Goal: Task Accomplishment & Management: Manage account settings

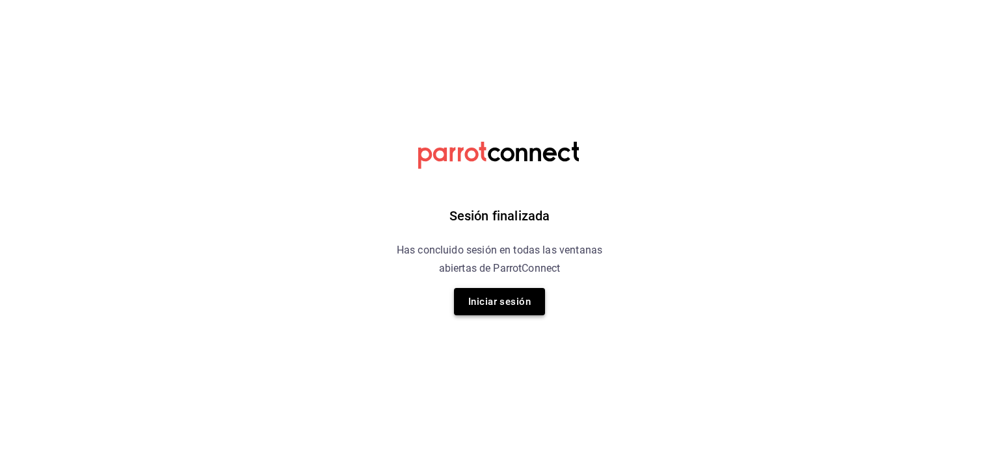
click at [528, 304] on button "Iniciar sesión" at bounding box center [499, 301] width 91 height 27
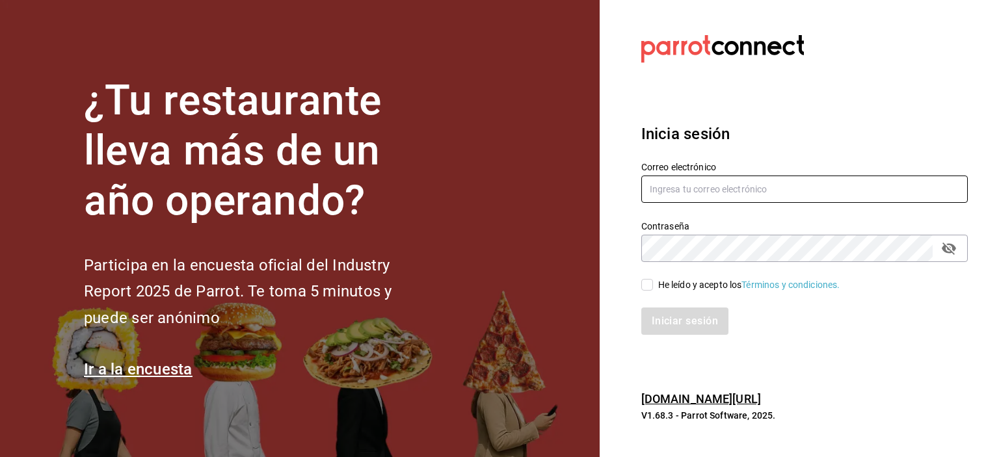
type input "DDDMACIEL@GMAIL.COM"
click at [647, 283] on input "He leído y acepto los Términos y condiciones." at bounding box center [647, 285] width 12 height 12
checkbox input "true"
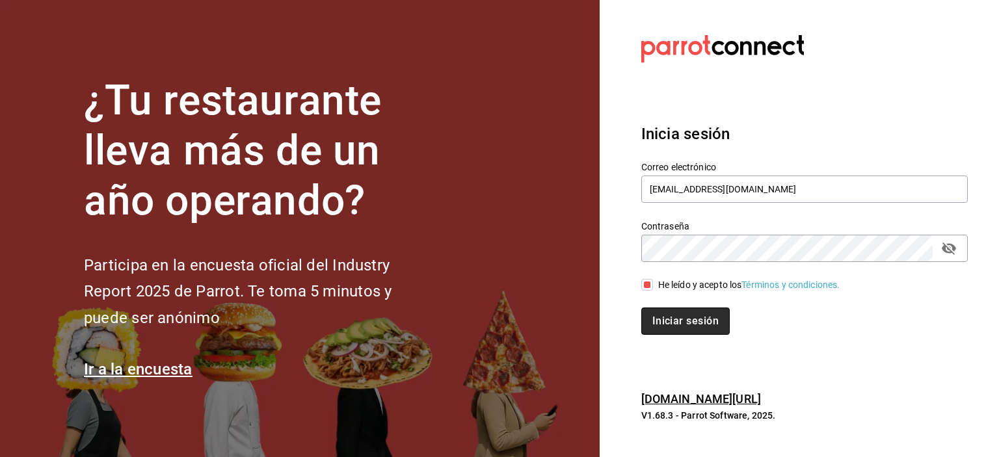
click at [673, 319] on button "Iniciar sesión" at bounding box center [685, 321] width 88 height 27
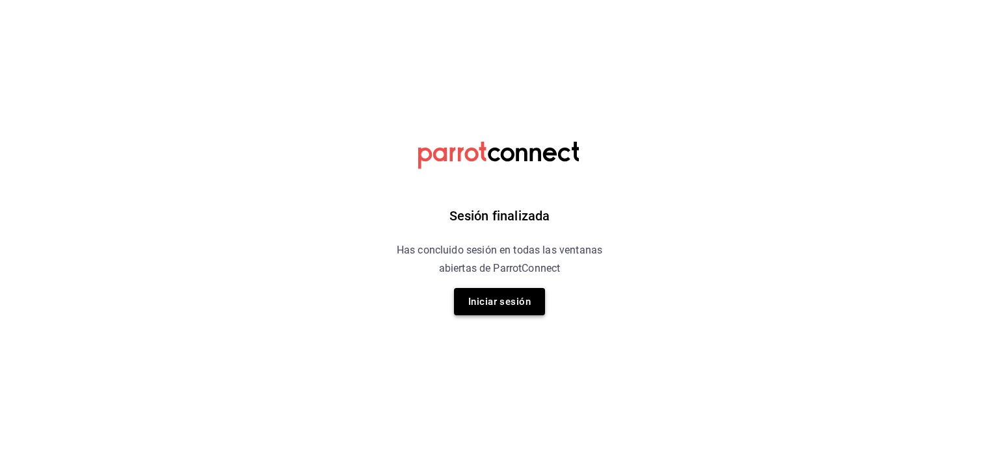
click at [494, 300] on button "Iniciar sesión" at bounding box center [499, 301] width 91 height 27
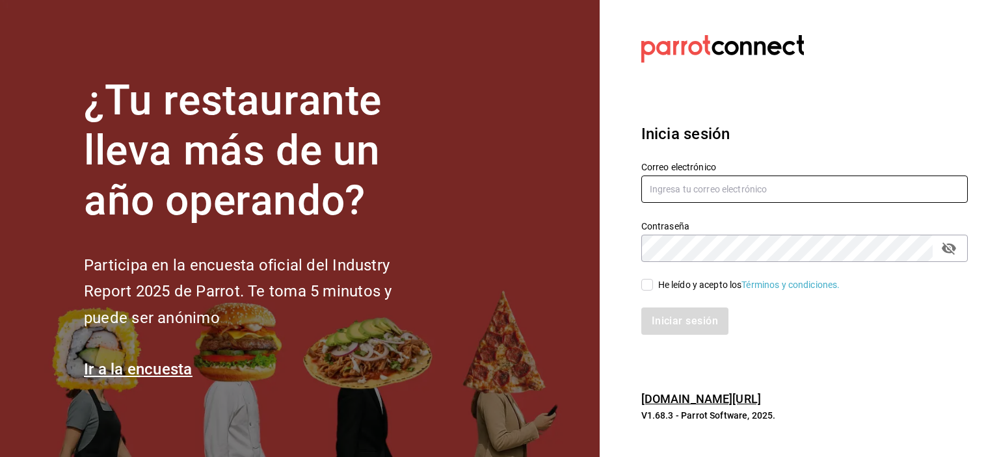
type input "DDDMACIEL@GMAIL.COM"
click at [646, 287] on input "He leído y acepto los Términos y condiciones." at bounding box center [647, 285] width 12 height 12
checkbox input "true"
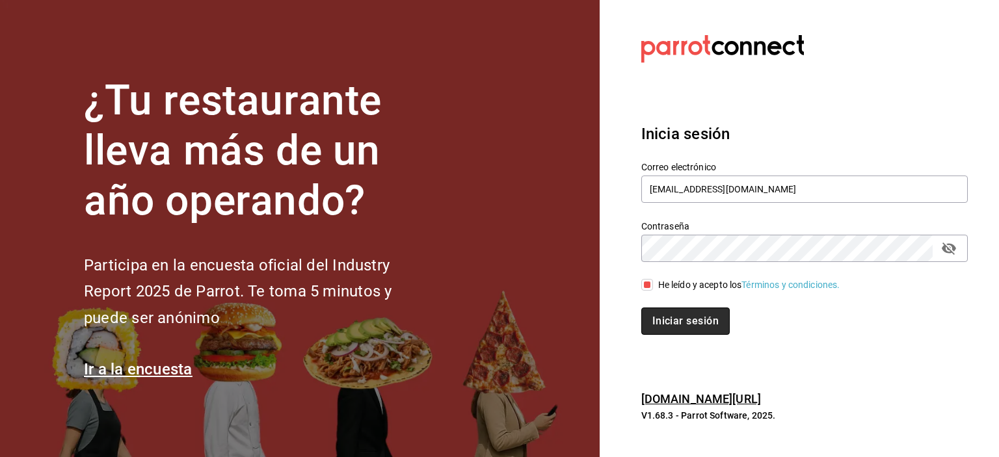
click at [701, 321] on button "Iniciar sesión" at bounding box center [685, 321] width 88 height 27
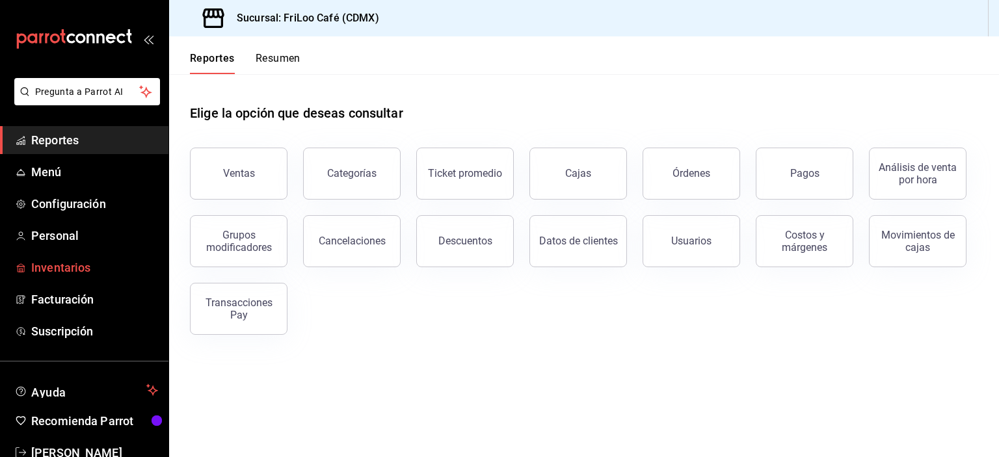
click at [64, 260] on span "Inventarios" at bounding box center [94, 268] width 127 height 18
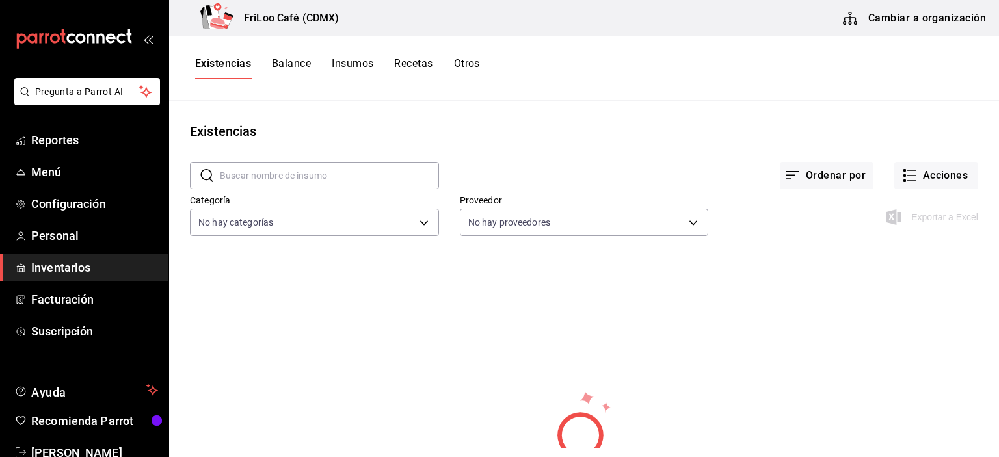
click at [928, 22] on button "Cambiar a organización" at bounding box center [915, 18] width 146 height 36
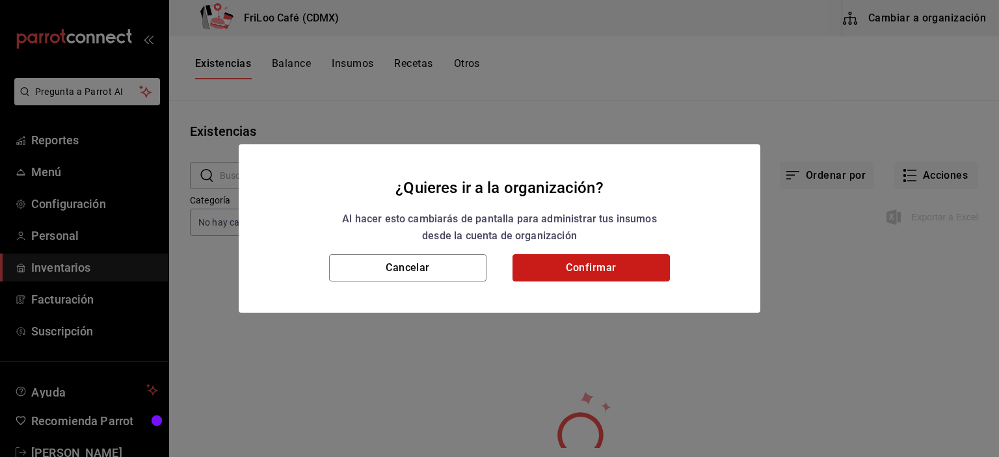
click at [603, 277] on button "Confirmar" at bounding box center [590, 267] width 157 height 27
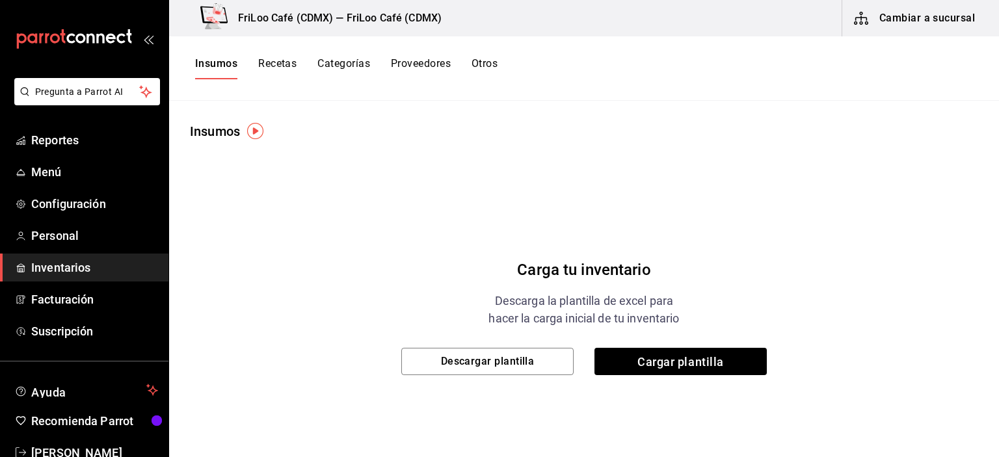
click at [270, 64] on button "Recetas" at bounding box center [277, 68] width 38 height 22
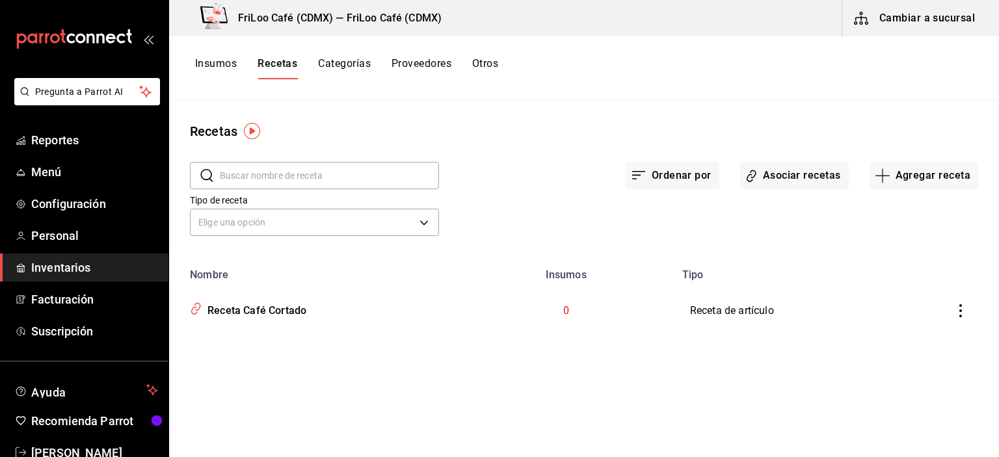
click at [956, 317] on icon "inventoriesTable" at bounding box center [960, 310] width 13 height 13
click at [920, 325] on span "Eliminar" at bounding box center [920, 329] width 33 height 10
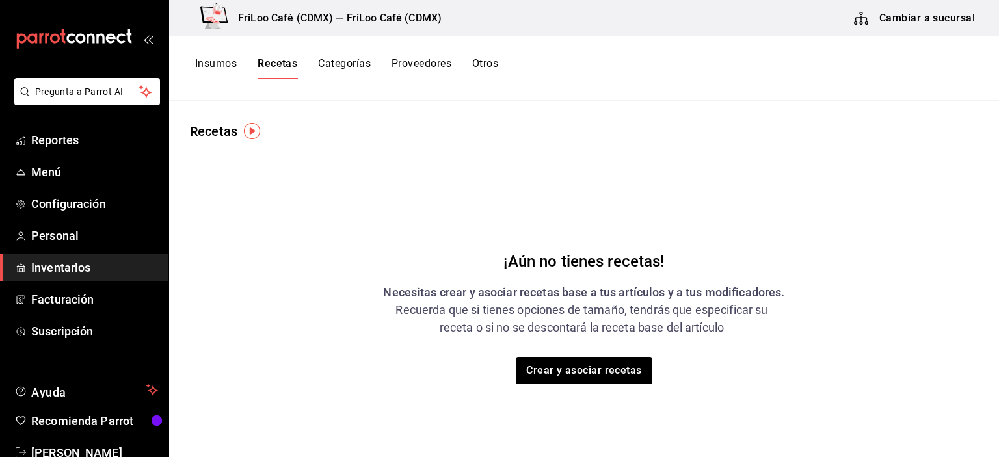
click at [247, 135] on img "button" at bounding box center [252, 131] width 16 height 16
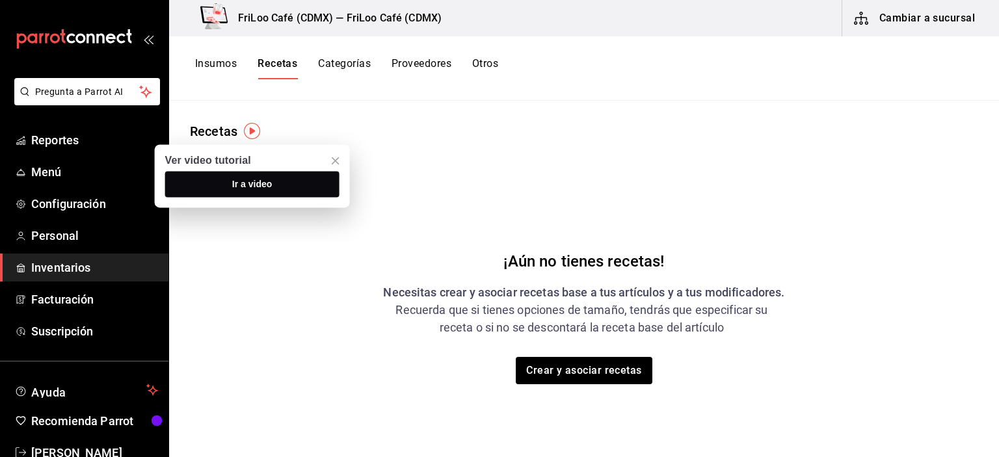
click at [277, 180] on button "Ir a video" at bounding box center [252, 184] width 174 height 26
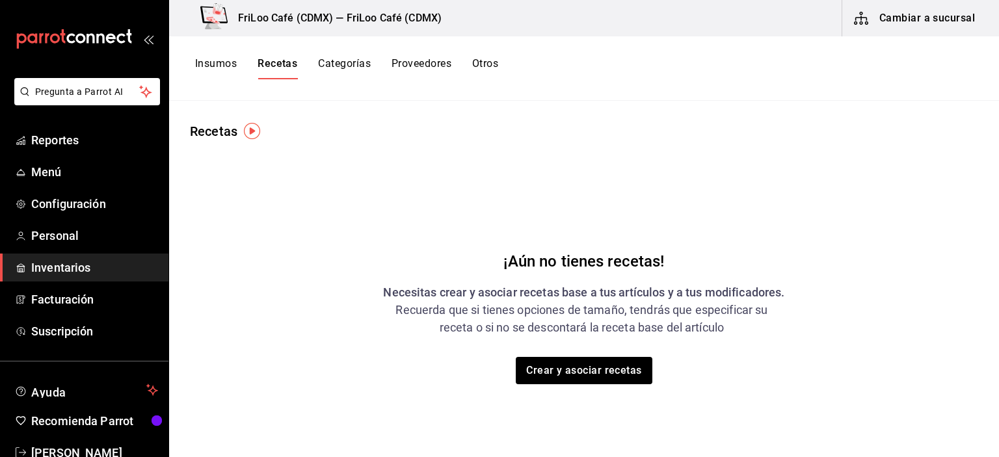
click at [376, 142] on div "¡Aún no tienes recetas! Necesitas crear y asociar recetas base a tus artículos …" at bounding box center [584, 303] width 830 height 325
click at [337, 67] on button "Categorías" at bounding box center [344, 68] width 53 height 22
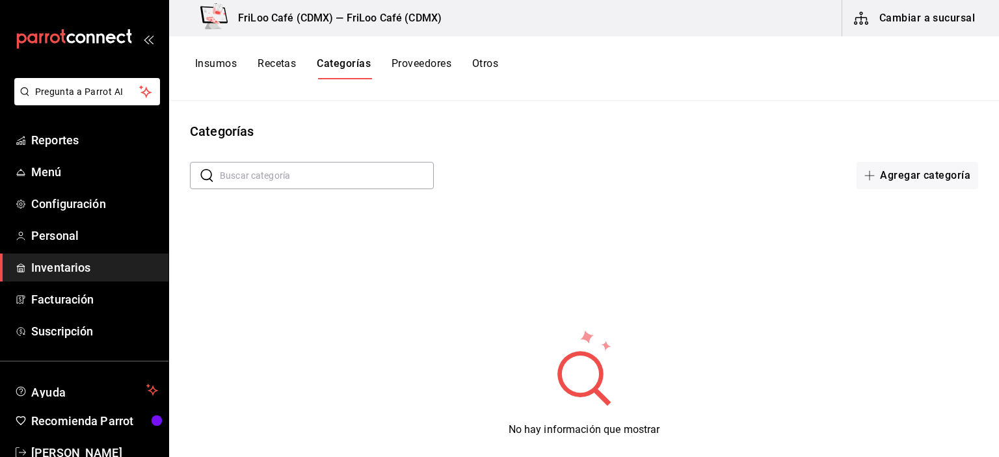
click at [421, 66] on button "Proveedores" at bounding box center [421, 68] width 60 height 22
click at [279, 132] on img "button" at bounding box center [278, 131] width 16 height 16
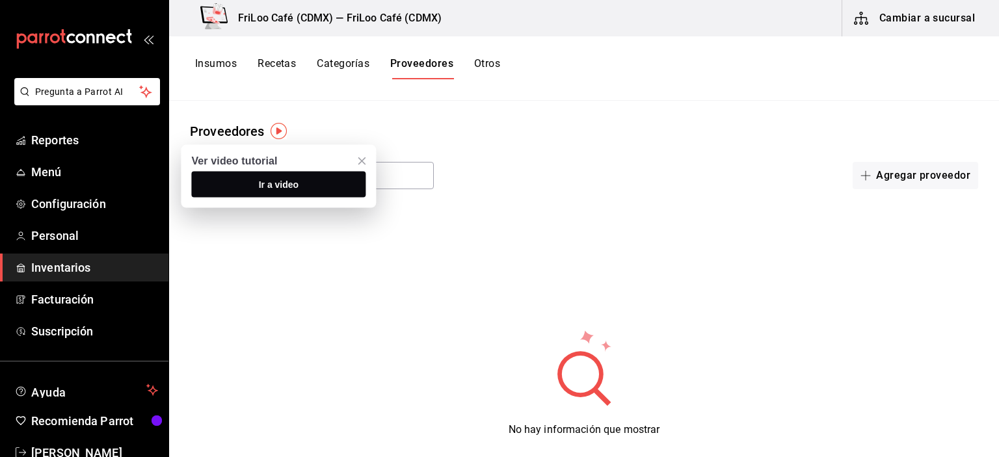
click at [294, 182] on span "Ir a video" at bounding box center [279, 184] width 40 height 10
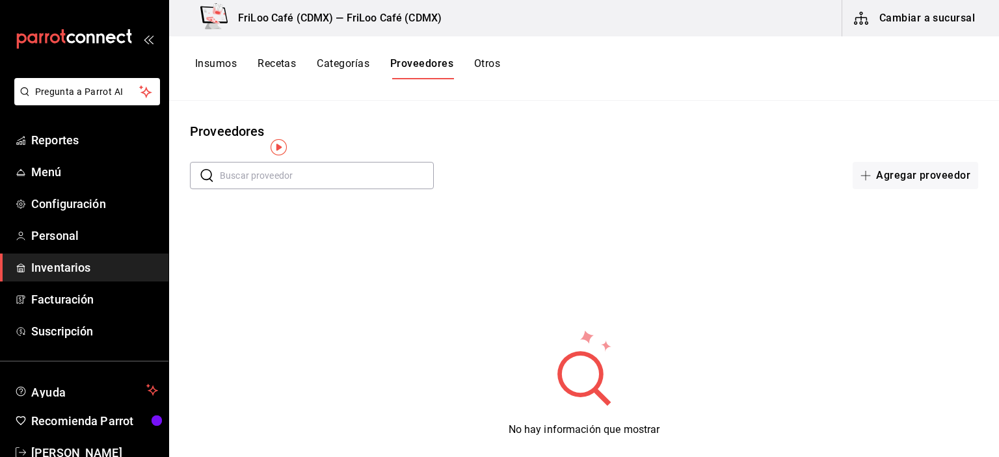
click at [481, 67] on button "Otros" at bounding box center [487, 68] width 26 height 22
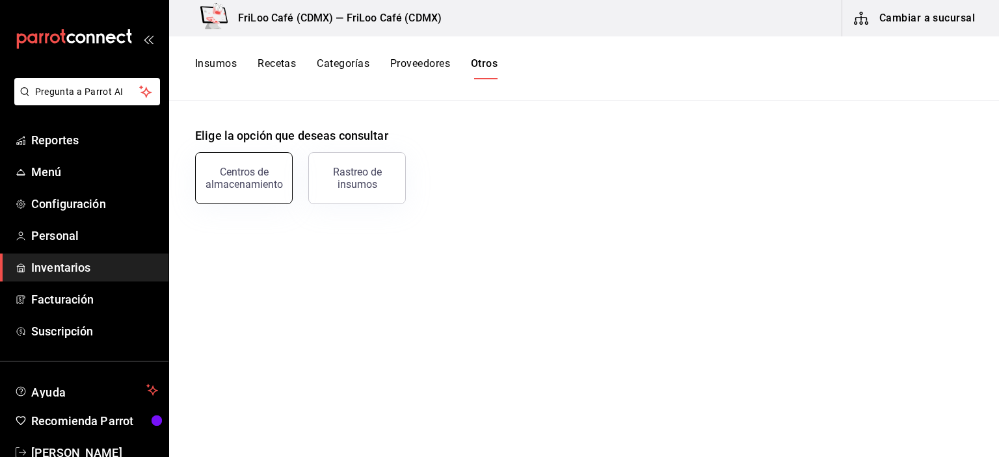
click at [244, 181] on div "Centros de almacenamiento" at bounding box center [243, 178] width 81 height 25
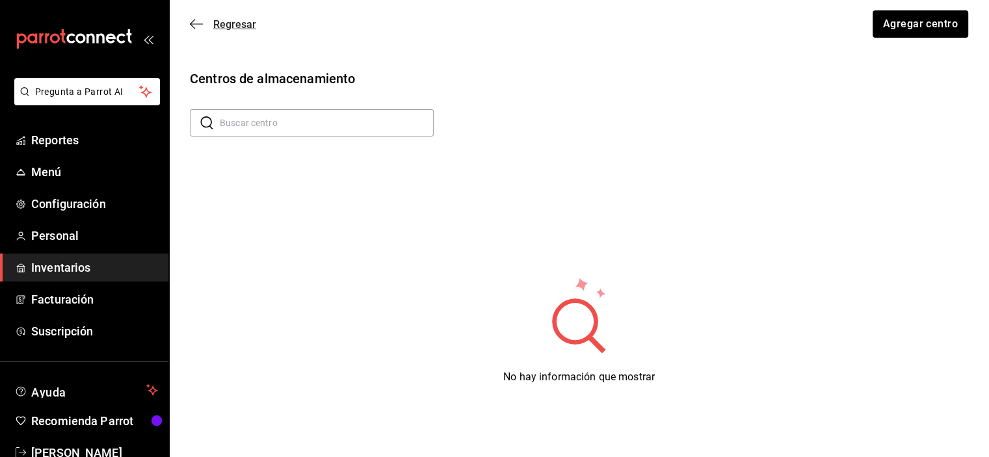
click at [190, 23] on icon "button" at bounding box center [196, 24] width 13 height 12
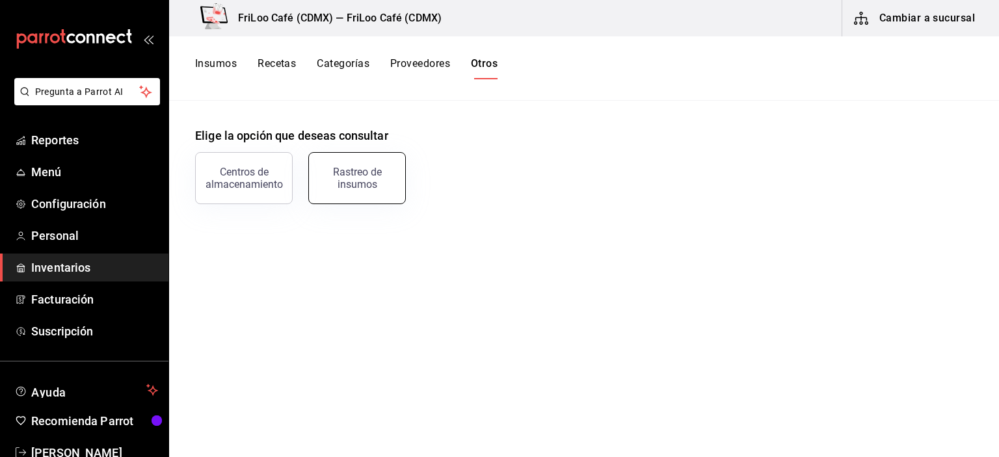
click at [338, 196] on button "Rastreo de insumos" at bounding box center [357, 178] width 98 height 52
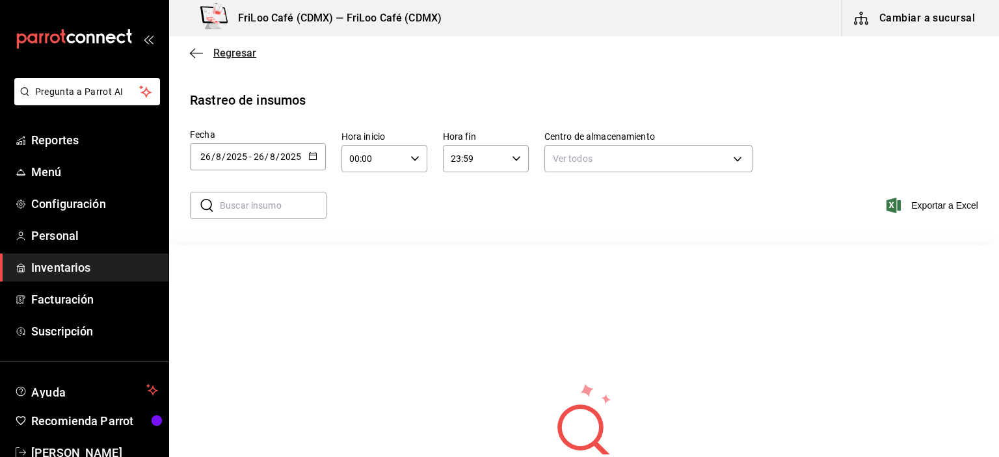
click at [196, 53] on icon "button" at bounding box center [196, 53] width 13 height 1
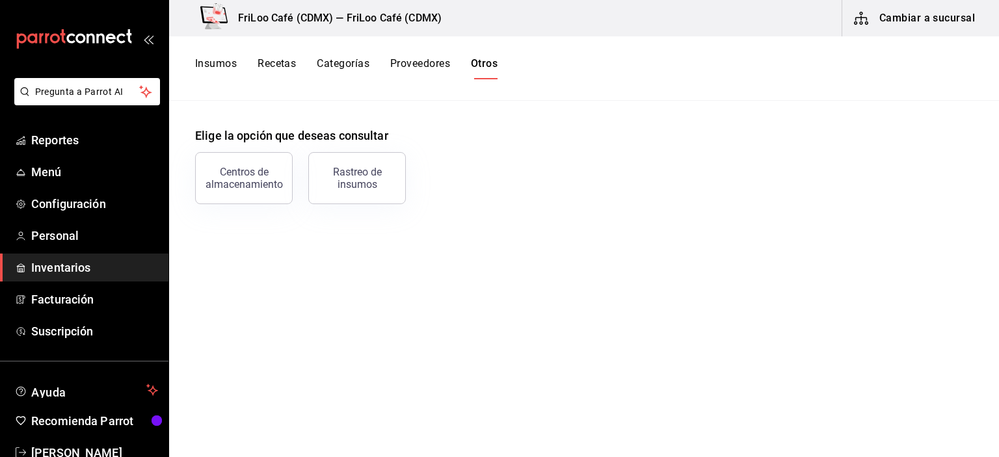
click at [406, 69] on button "Proveedores" at bounding box center [420, 68] width 60 height 22
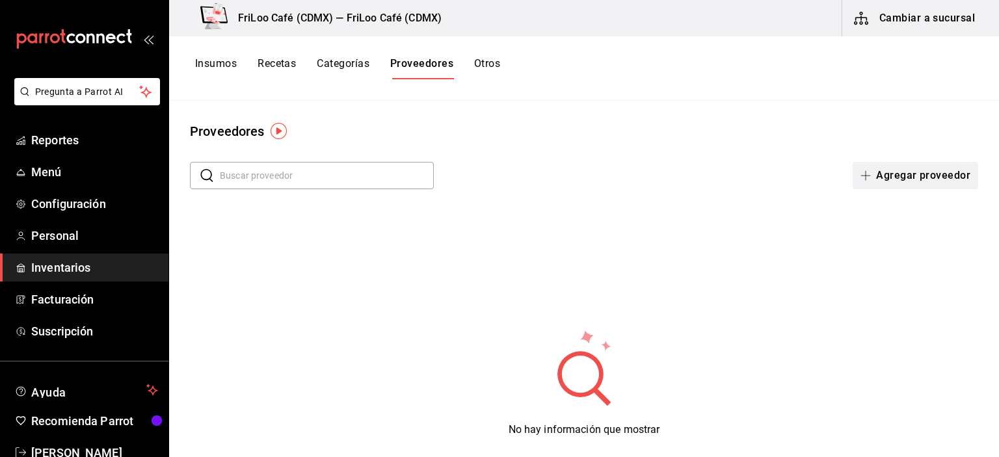
click at [863, 177] on span "button" at bounding box center [868, 175] width 16 height 10
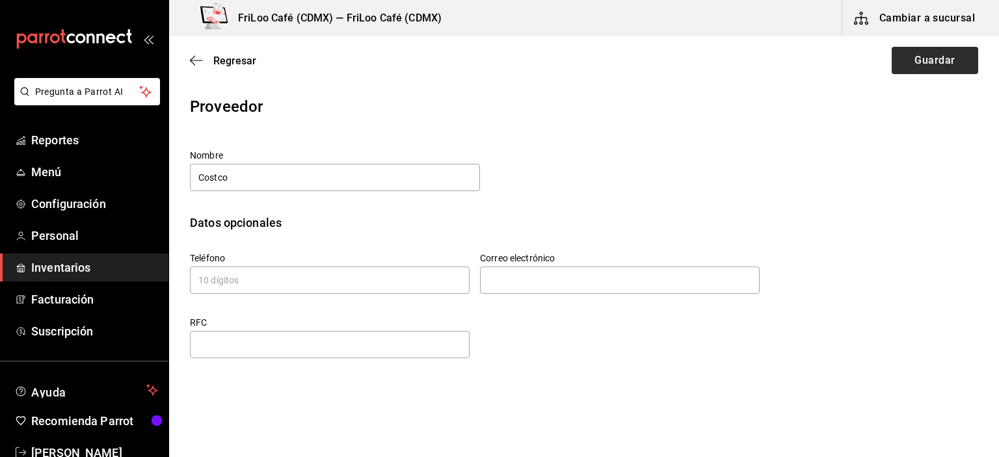
type input "Costco"
click at [908, 66] on button "Guardar" at bounding box center [934, 60] width 86 height 27
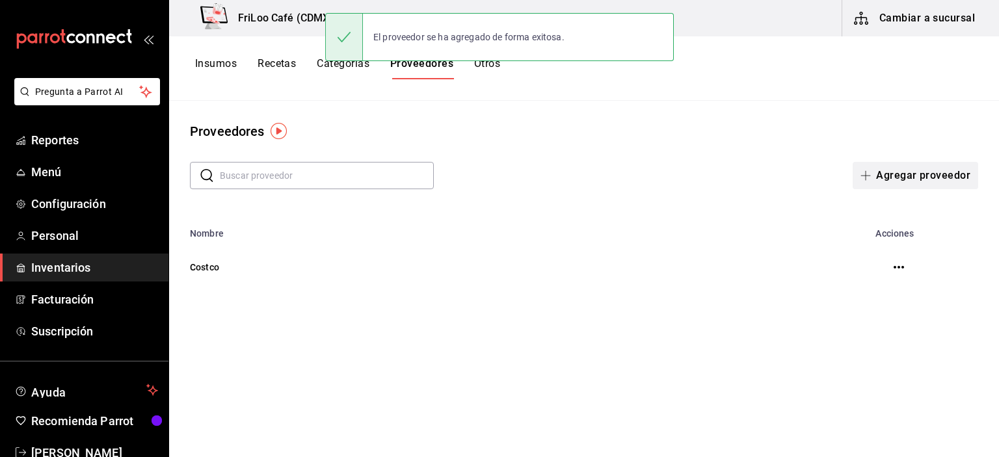
click at [871, 179] on icon "button" at bounding box center [865, 175] width 10 height 10
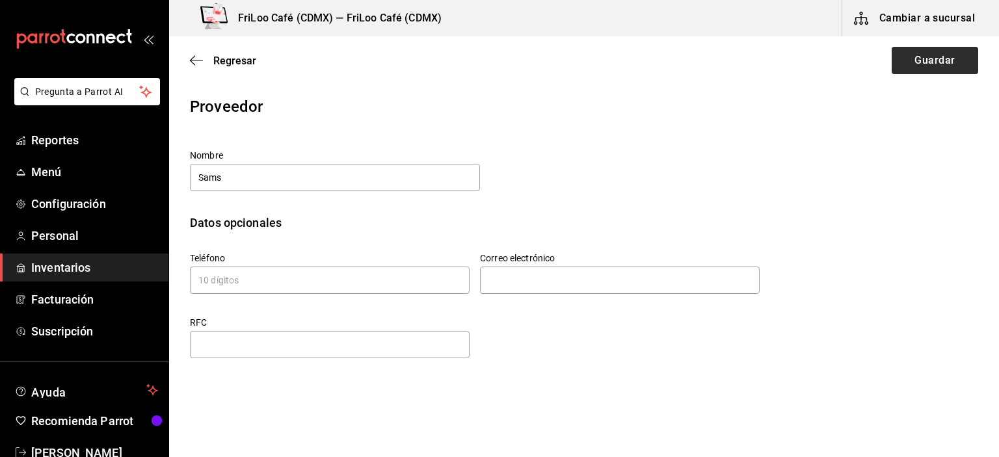
type input "Sams"
click at [919, 62] on button "Guardar" at bounding box center [934, 60] width 86 height 27
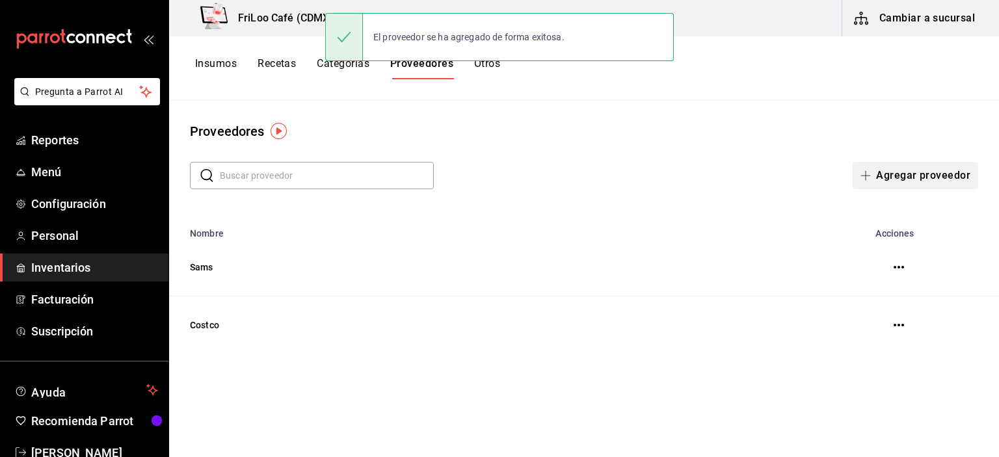
click at [876, 179] on span "button" at bounding box center [868, 175] width 16 height 10
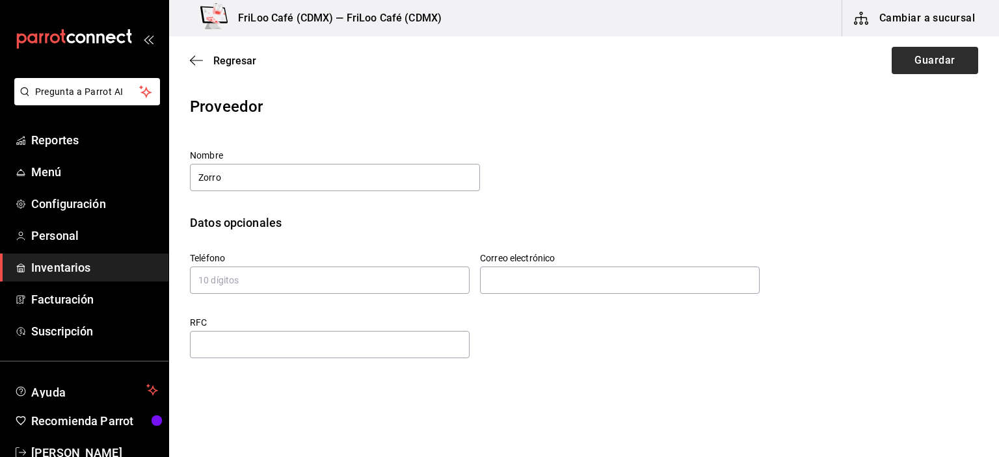
type input "Zorro"
click at [926, 55] on button "Guardar" at bounding box center [934, 60] width 86 height 27
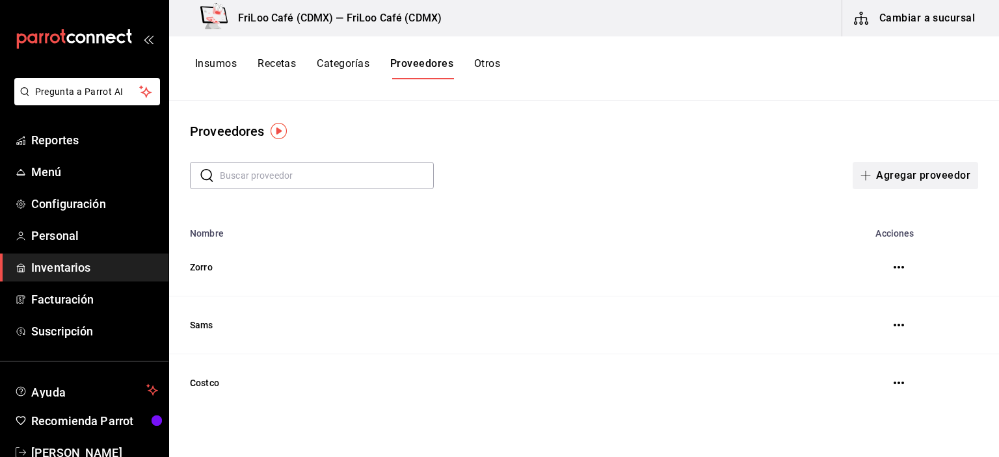
click at [869, 175] on icon "button" at bounding box center [865, 175] width 10 height 10
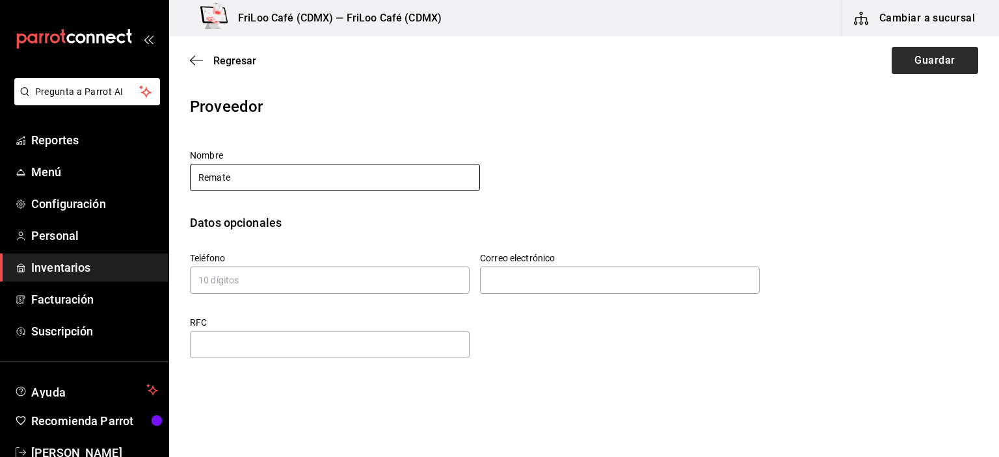
type input "Remate"
click at [905, 62] on button "Guardar" at bounding box center [934, 60] width 86 height 27
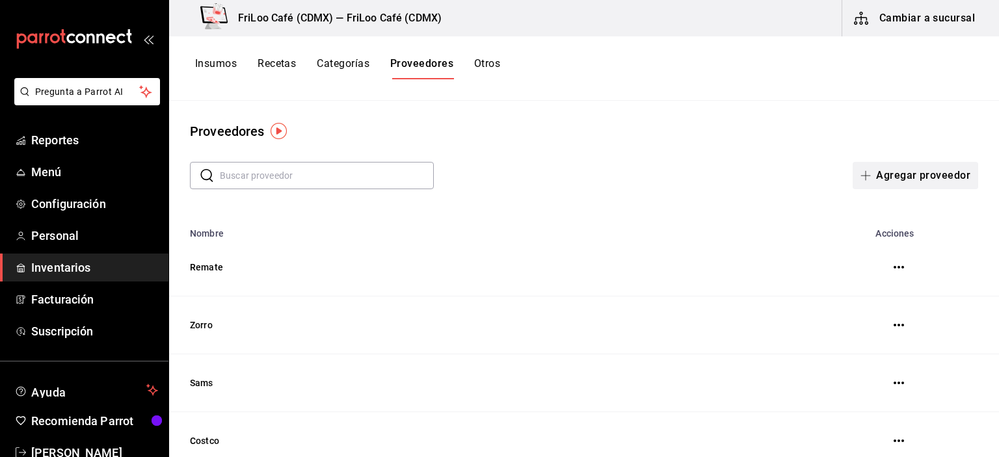
click at [871, 179] on button "Agregar proveedor" at bounding box center [914, 175] width 125 height 27
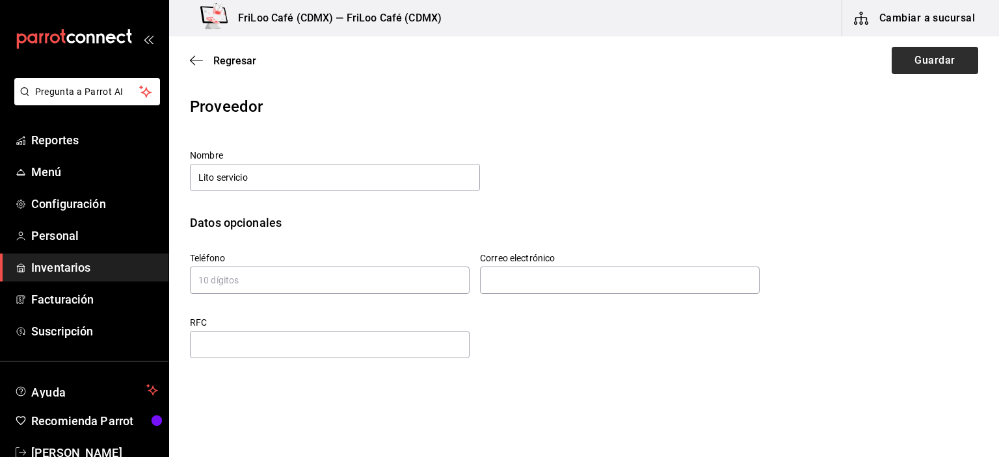
type input "Lito servicio"
click at [938, 64] on button "Guardar" at bounding box center [934, 60] width 86 height 27
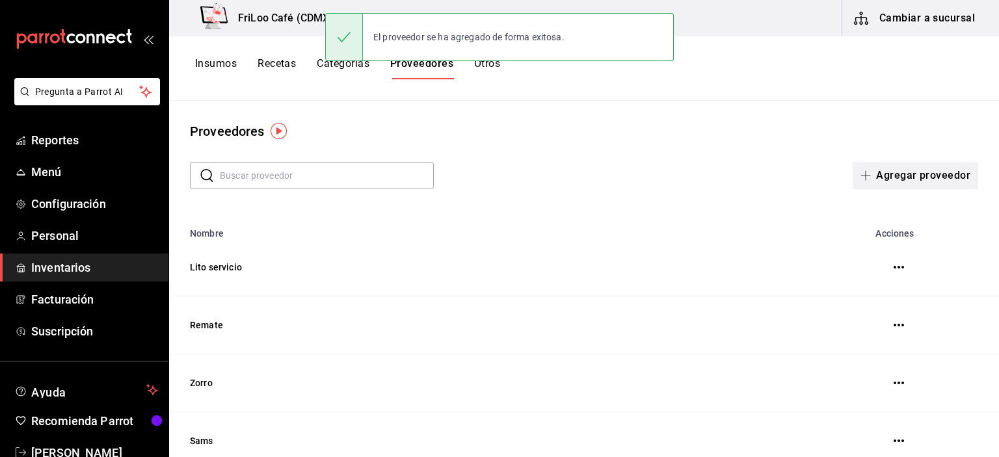
click at [866, 181] on button "Agregar proveedor" at bounding box center [914, 175] width 125 height 27
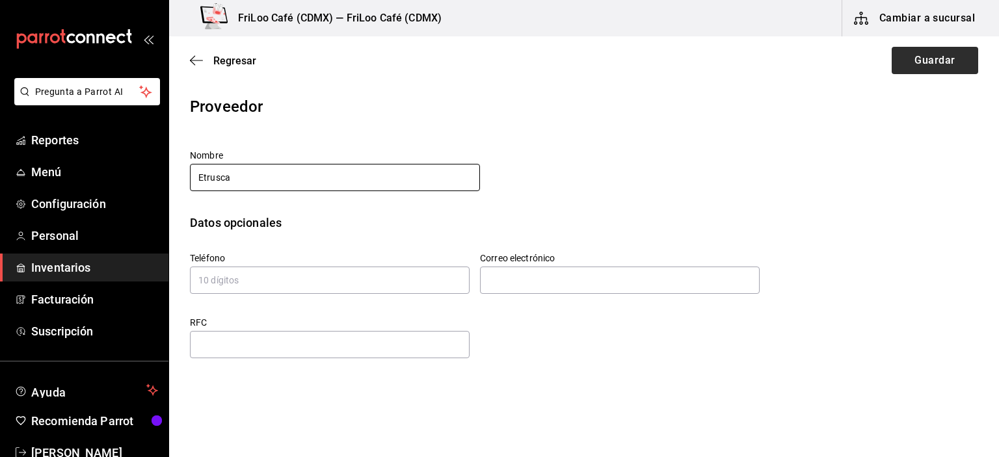
type input "Etrusca"
click at [936, 59] on button "Guardar" at bounding box center [934, 60] width 86 height 27
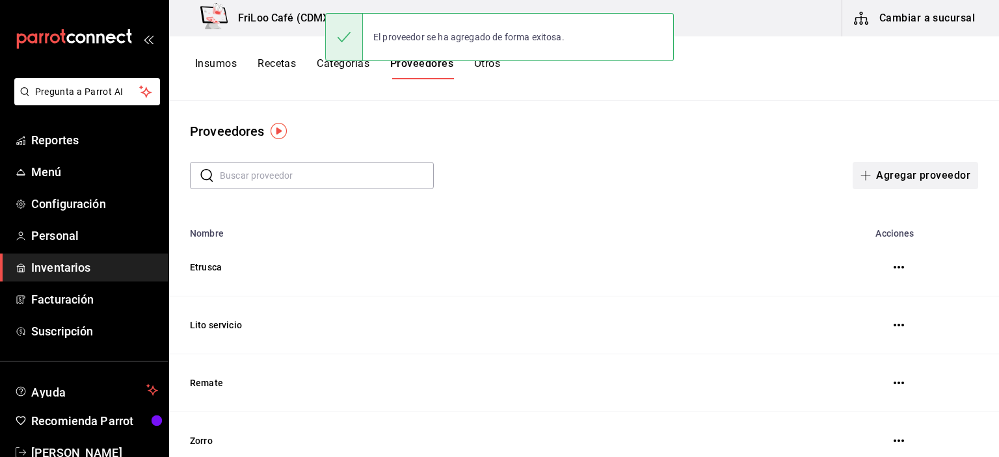
click at [876, 173] on button "Agregar proveedor" at bounding box center [914, 175] width 125 height 27
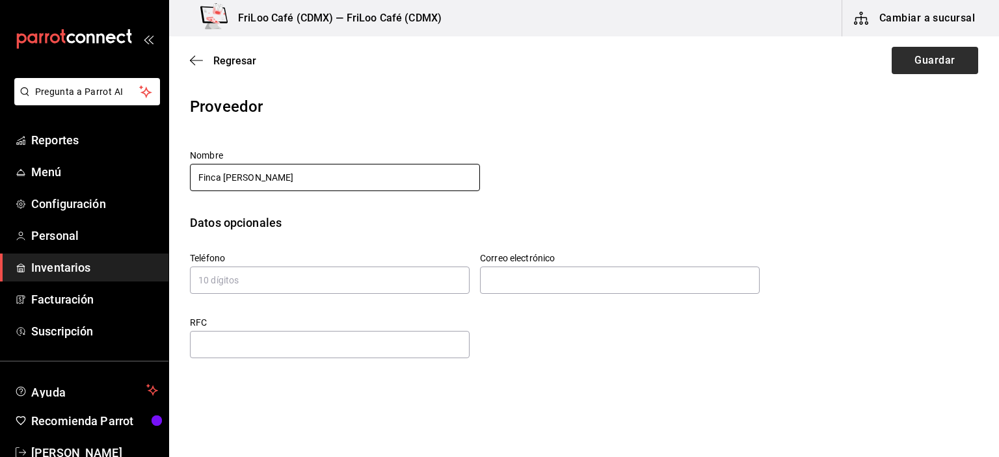
type input "Finca [PERSON_NAME]"
click at [928, 67] on button "Guardar" at bounding box center [934, 60] width 86 height 27
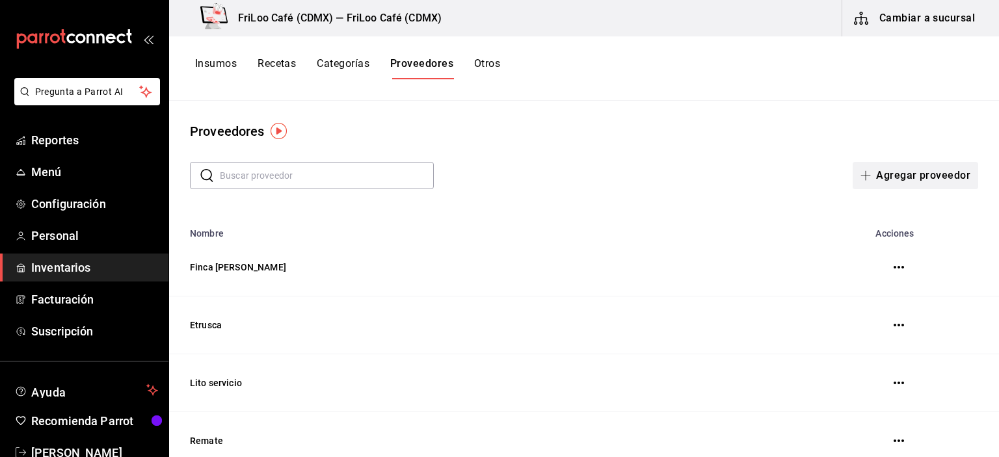
click at [872, 176] on button "Agregar proveedor" at bounding box center [914, 175] width 125 height 27
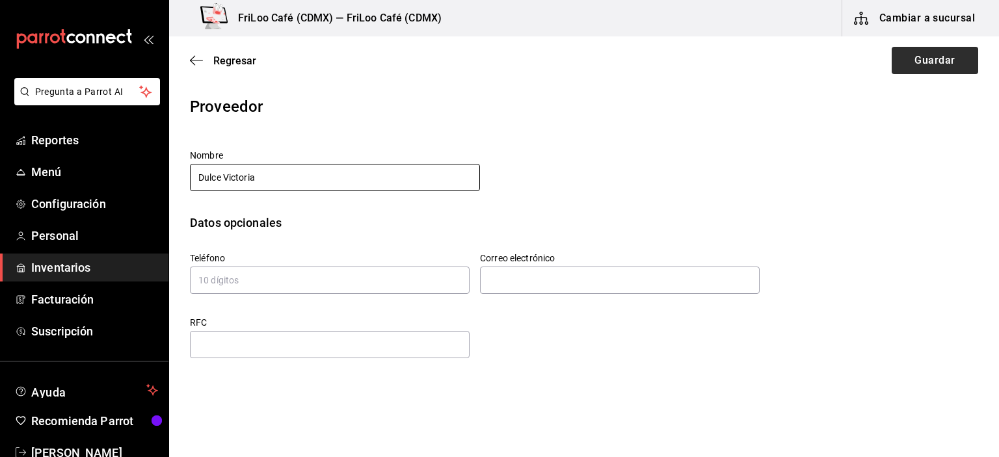
type input "Dulce Victoria"
click at [921, 65] on button "Guardar" at bounding box center [934, 60] width 86 height 27
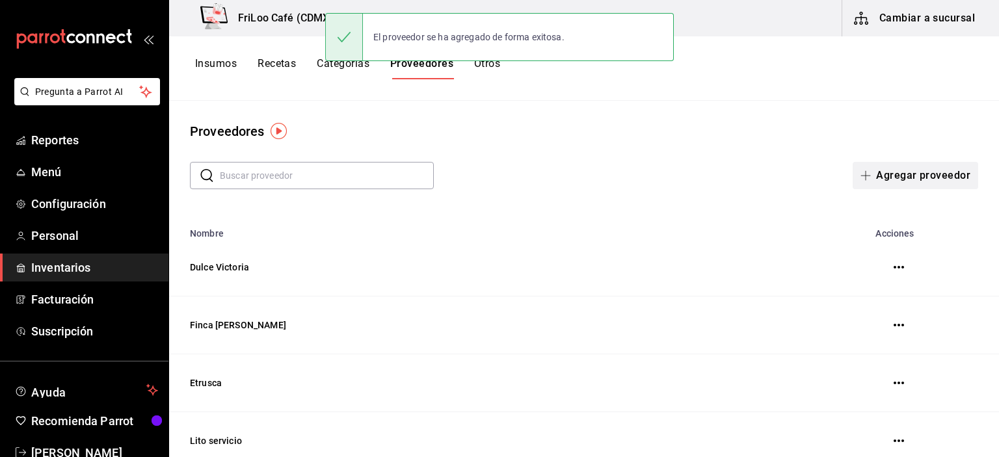
click at [860, 178] on icon "button" at bounding box center [865, 175] width 10 height 10
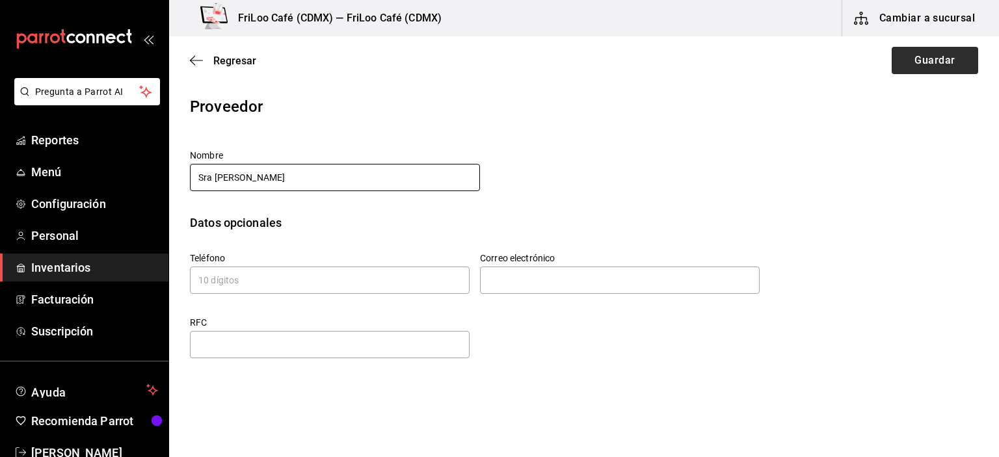
type input "Sra [PERSON_NAME]"
click at [930, 58] on button "Guardar" at bounding box center [934, 60] width 86 height 27
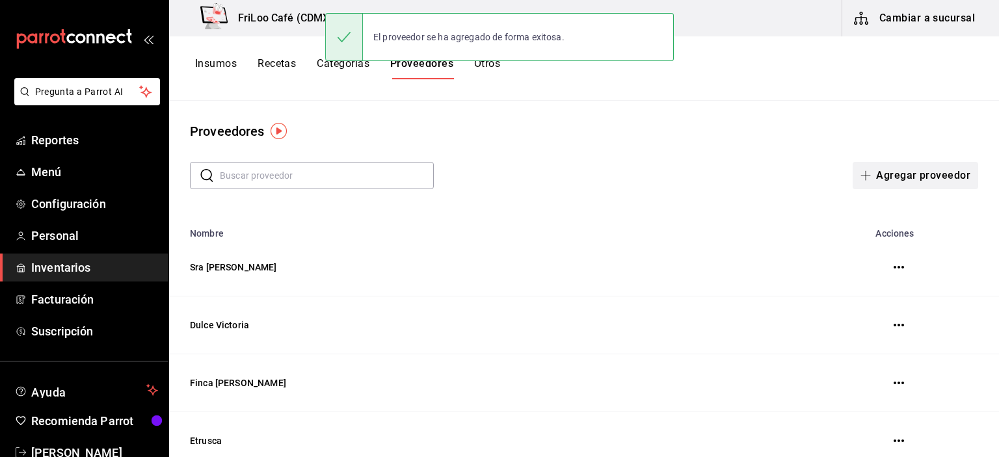
click at [866, 174] on span "button" at bounding box center [868, 175] width 16 height 10
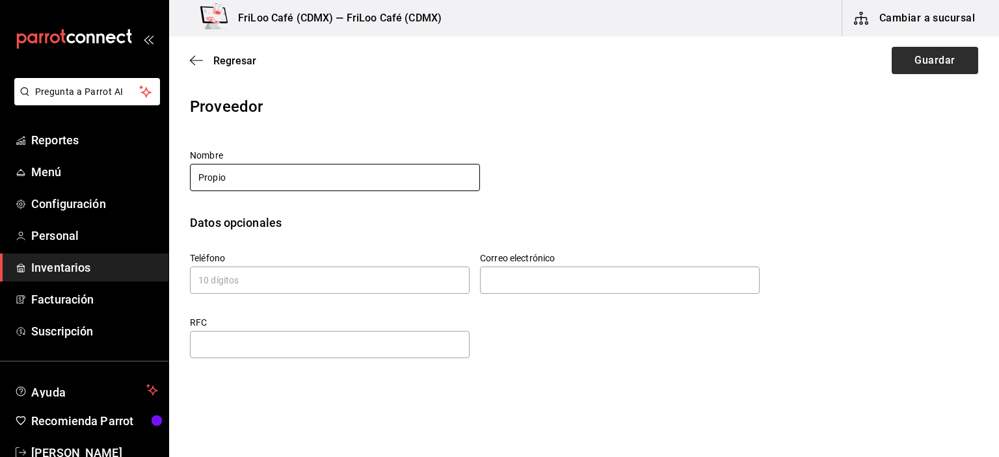
type input "Propio"
click at [906, 73] on button "Guardar" at bounding box center [934, 60] width 86 height 27
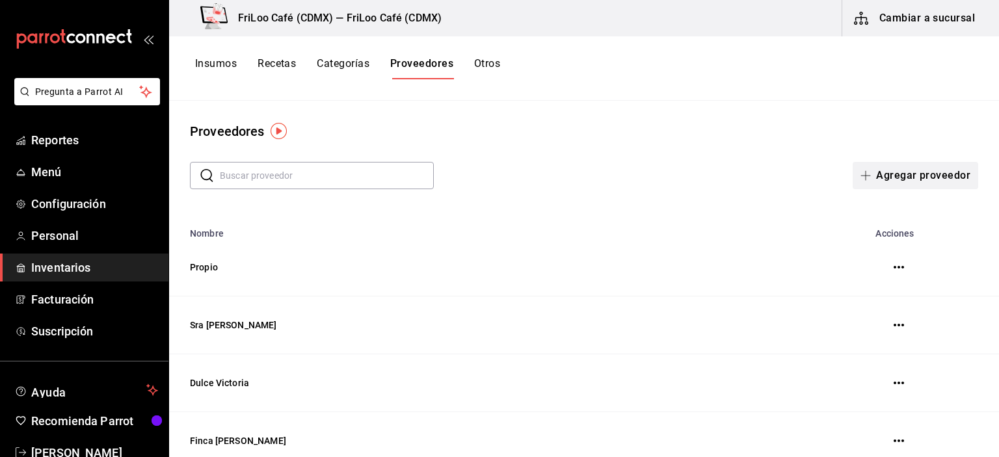
click at [884, 179] on button "Agregar proveedor" at bounding box center [914, 175] width 125 height 27
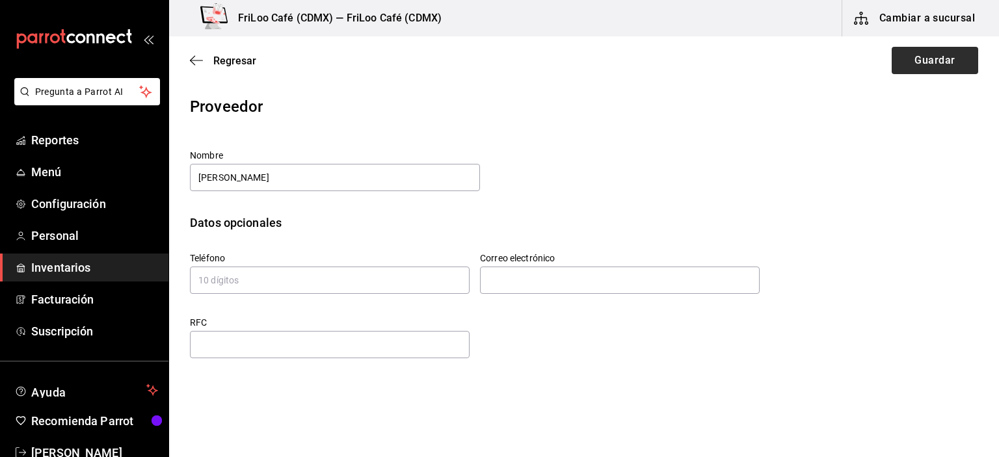
type input "[PERSON_NAME]"
click at [909, 59] on button "Guardar" at bounding box center [934, 60] width 86 height 27
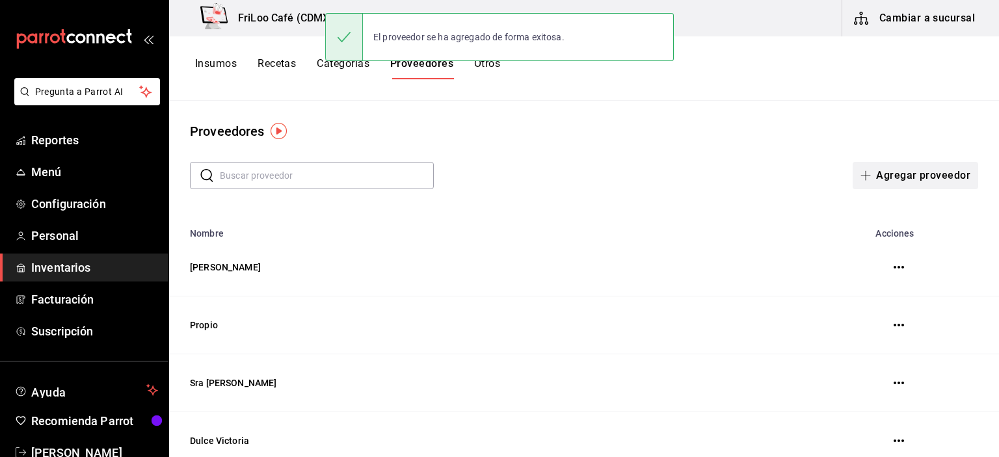
click at [902, 166] on button "Agregar proveedor" at bounding box center [914, 175] width 125 height 27
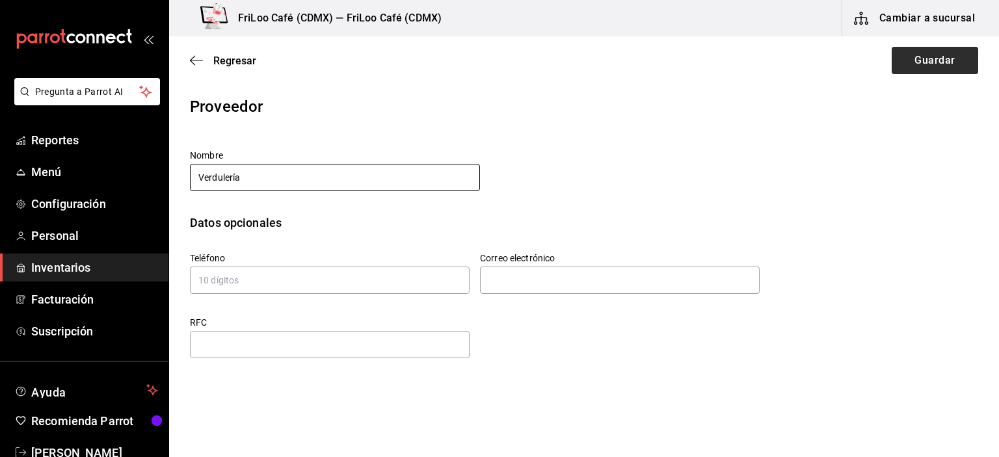
type input "Verdulería"
click at [928, 55] on button "Guardar" at bounding box center [934, 60] width 86 height 27
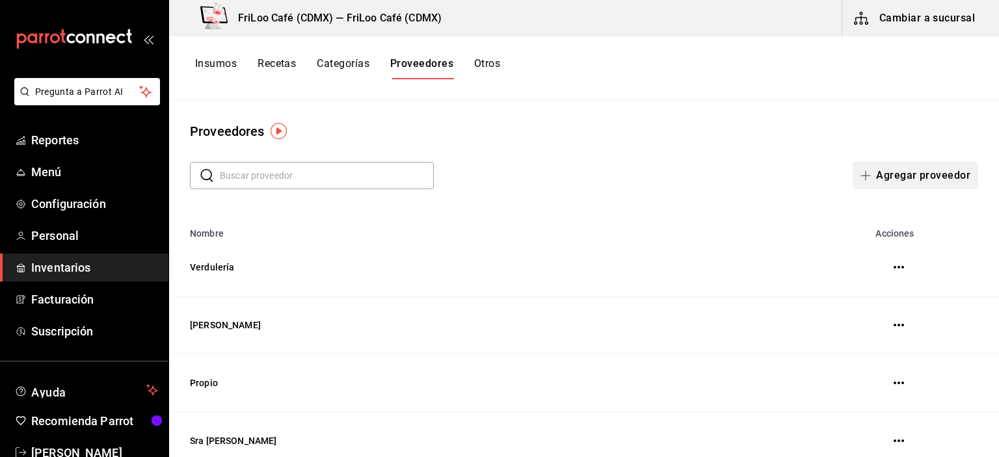
click at [876, 176] on button "Agregar proveedor" at bounding box center [914, 175] width 125 height 27
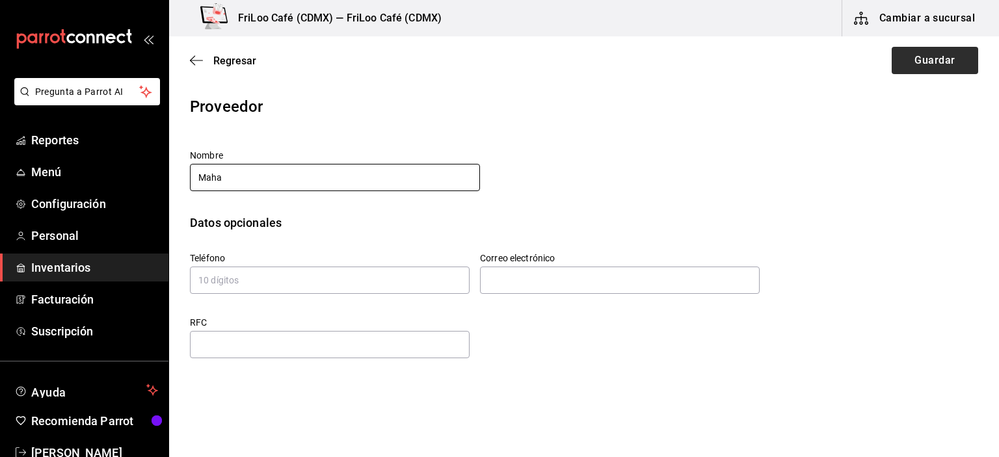
type input "Maha"
click at [931, 49] on button "Guardar" at bounding box center [934, 60] width 86 height 27
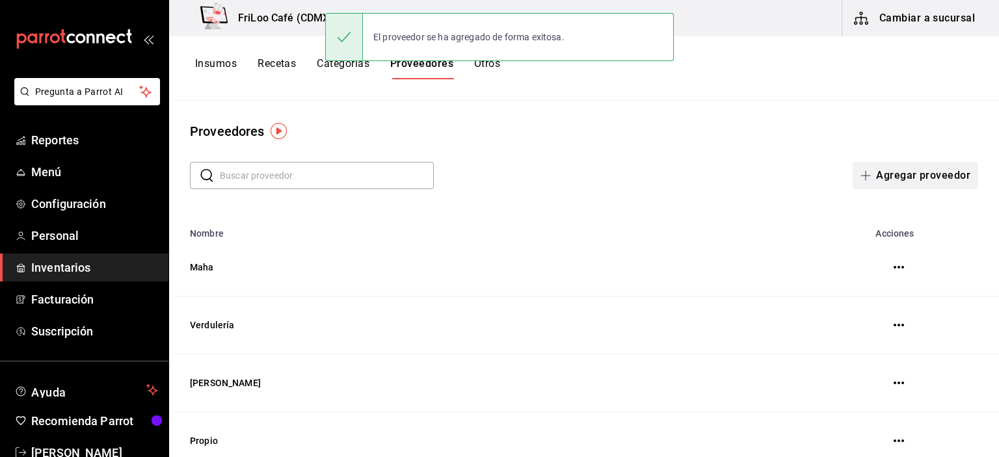
click at [885, 164] on button "Agregar proveedor" at bounding box center [914, 175] width 125 height 27
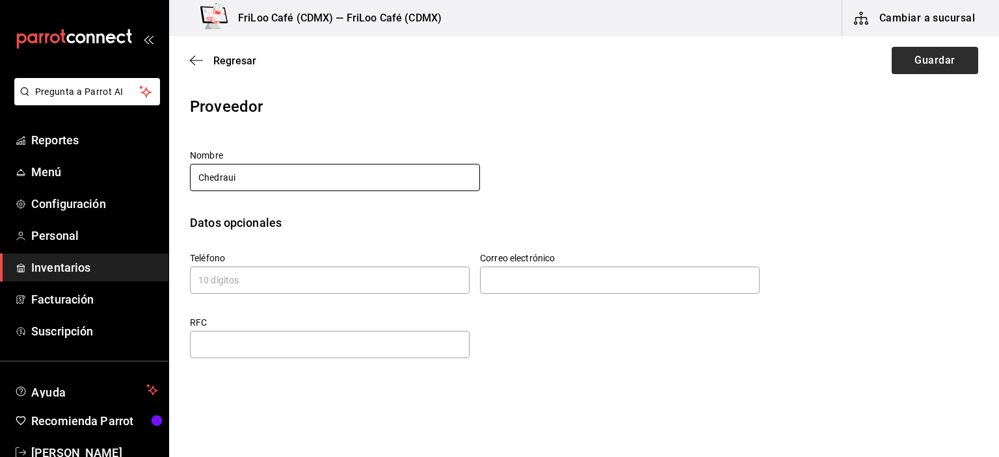
type input "Chedraui"
click at [933, 64] on button "Guardar" at bounding box center [934, 60] width 86 height 27
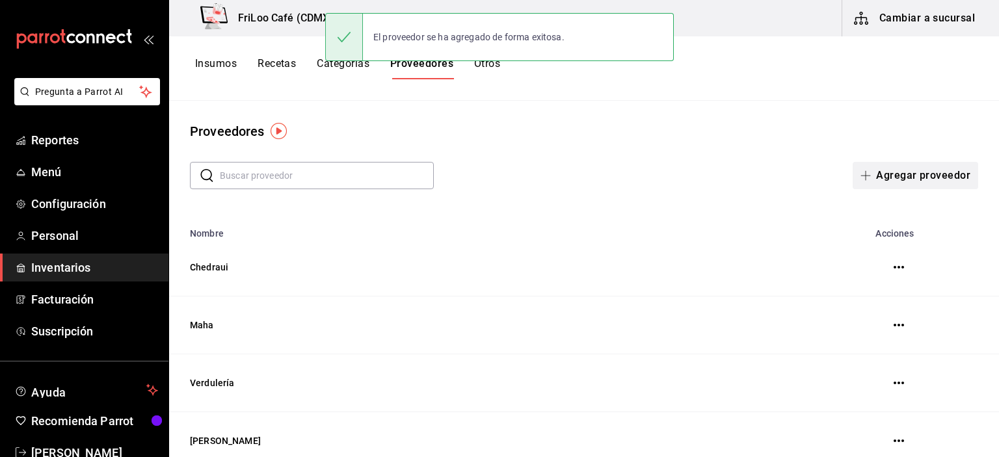
click at [885, 168] on button "Agregar proveedor" at bounding box center [914, 175] width 125 height 27
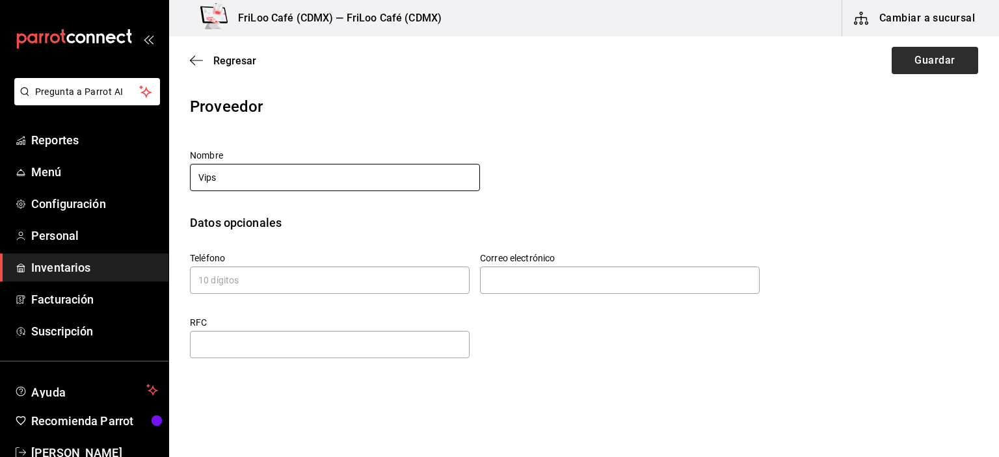
type input "Vips"
click at [923, 64] on button "Guardar" at bounding box center [934, 60] width 86 height 27
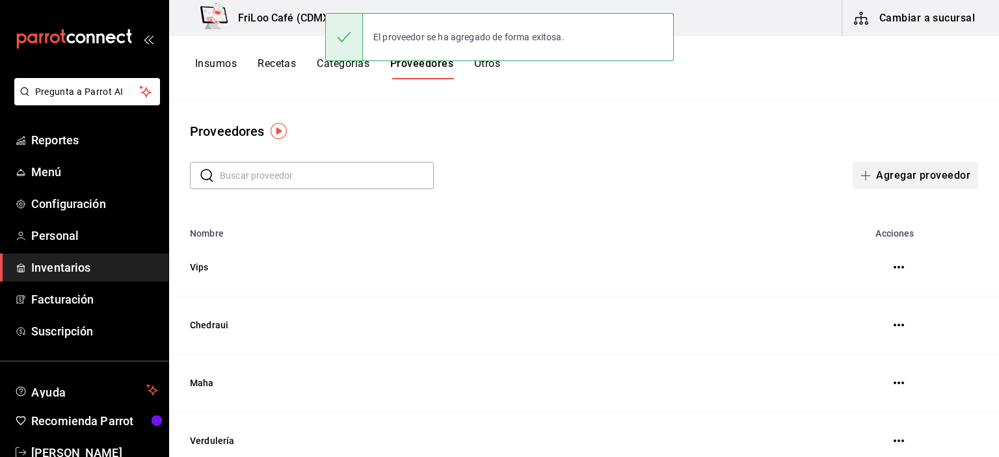
click at [876, 172] on button "Agregar proveedor" at bounding box center [914, 175] width 125 height 27
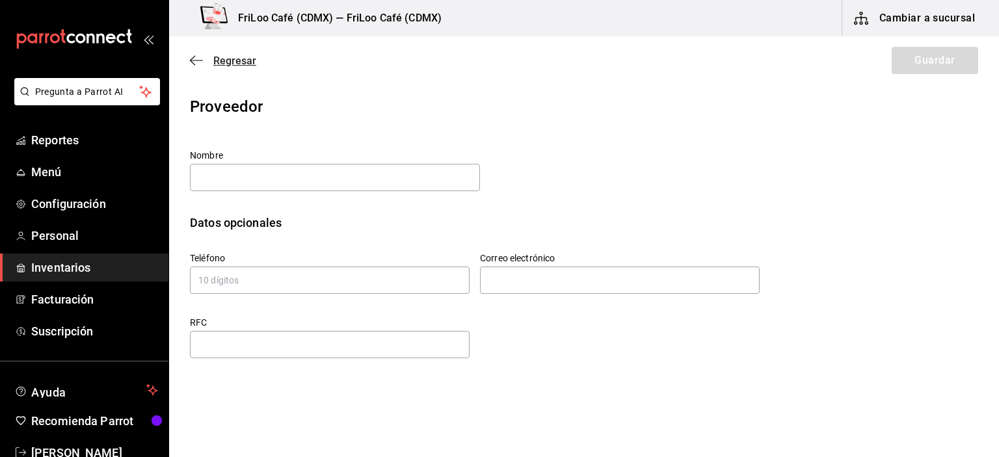
click at [198, 60] on icon "button" at bounding box center [196, 60] width 13 height 1
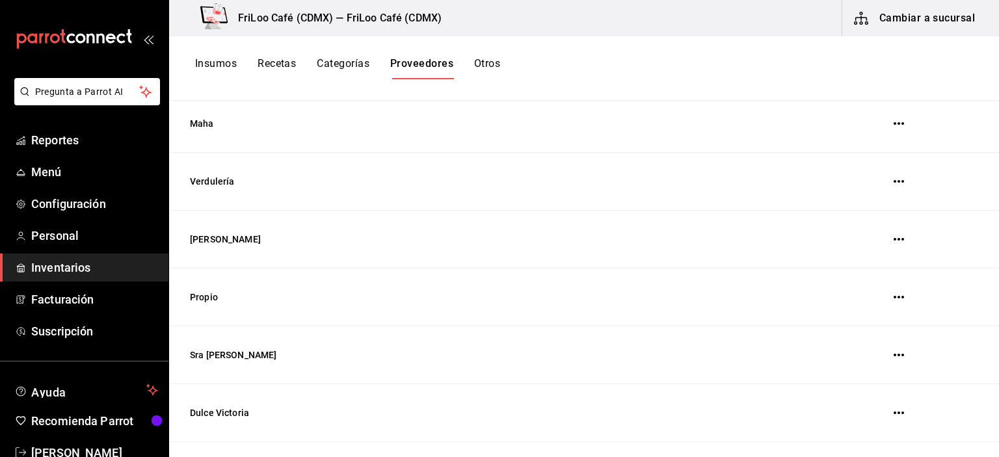
scroll to position [260, 0]
click at [208, 300] on td "Propio" at bounding box center [486, 297] width 635 height 58
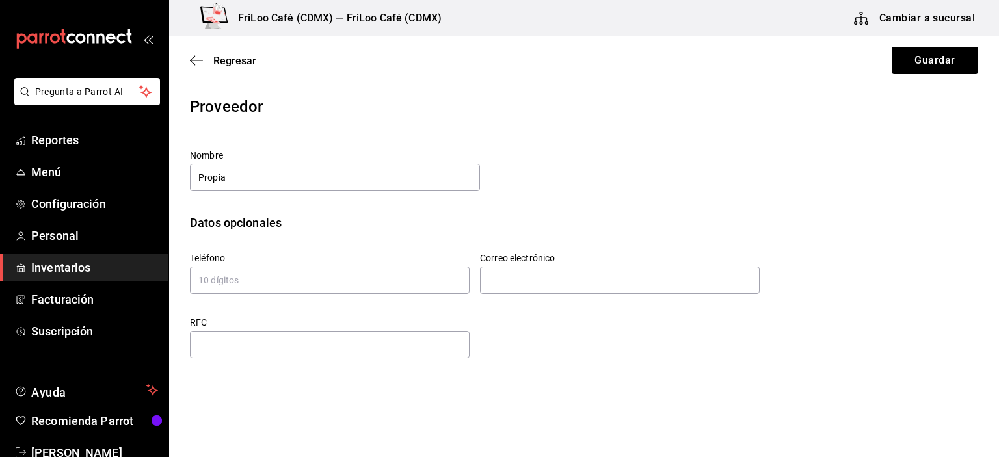
type input "Propia"
click at [924, 66] on button "Guardar" at bounding box center [934, 60] width 86 height 27
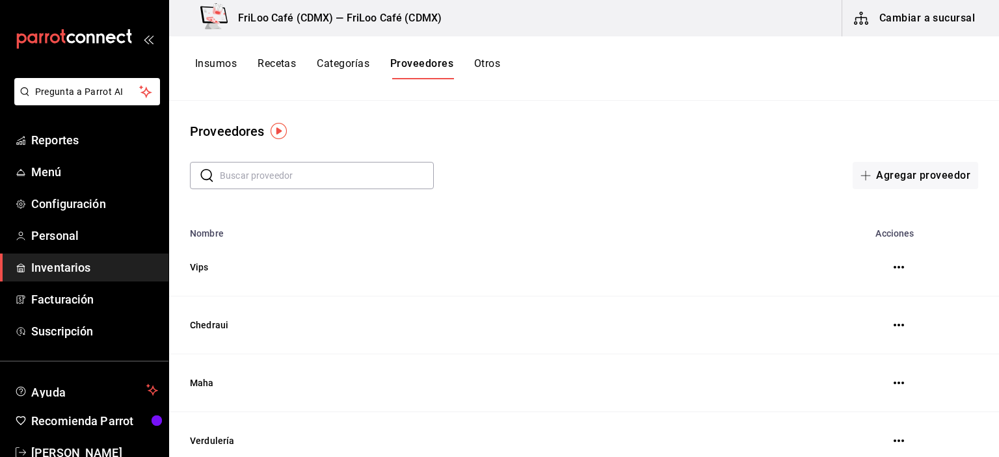
click at [215, 65] on button "Insumos" at bounding box center [216, 68] width 42 height 22
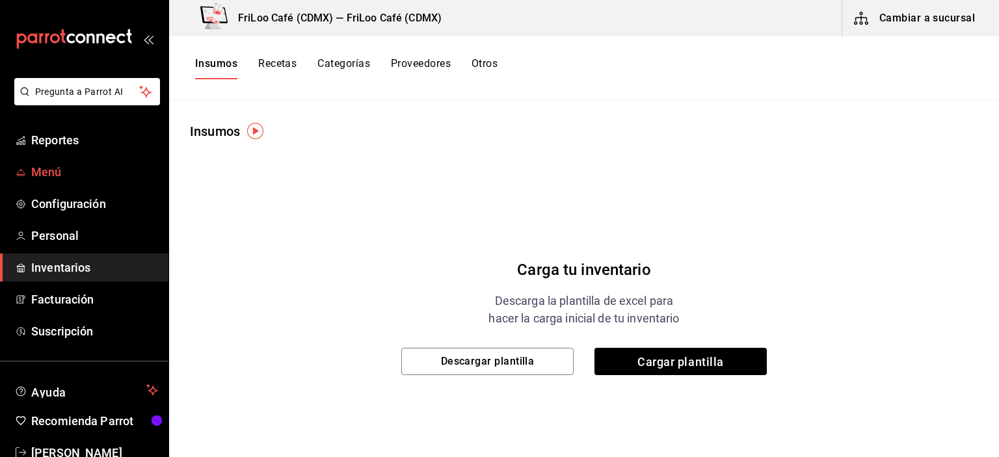
click at [51, 175] on span "Menú" at bounding box center [94, 172] width 127 height 18
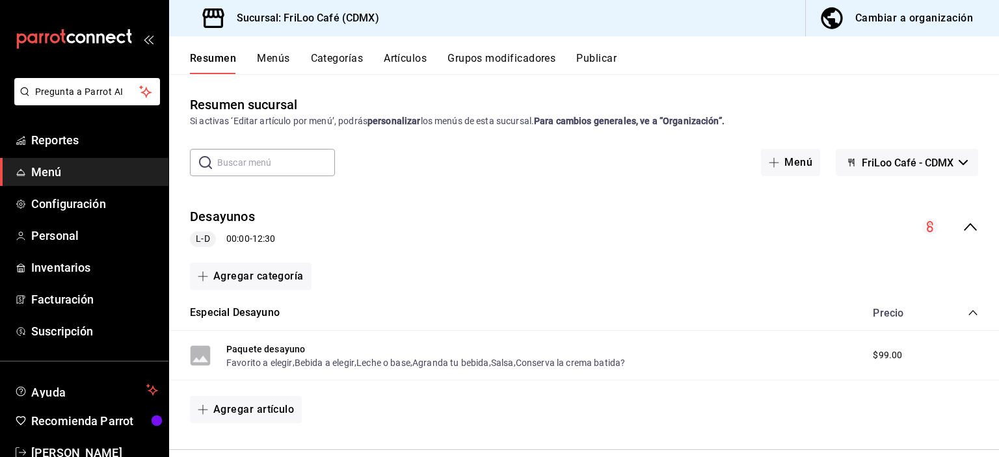
click at [409, 57] on button "Artículos" at bounding box center [405, 63] width 43 height 22
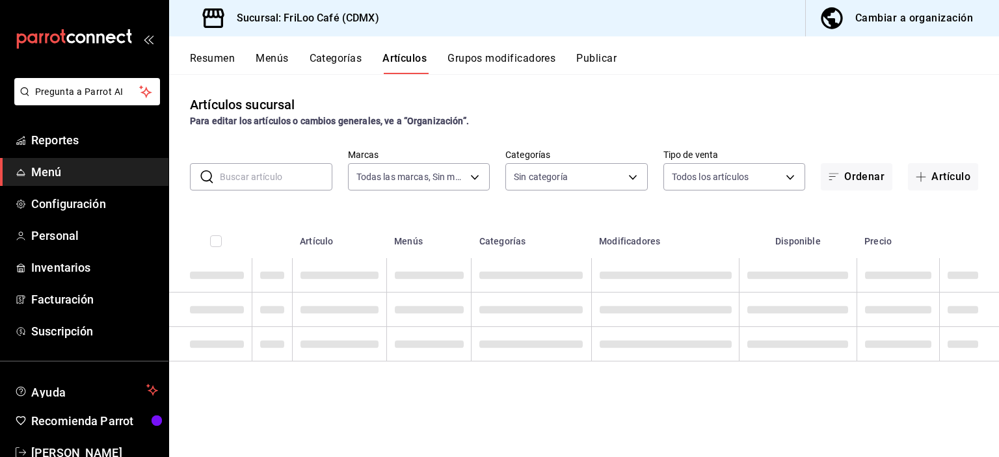
type input "e4bdba6b-3afc-4633-b0eb-b84fb118c14c"
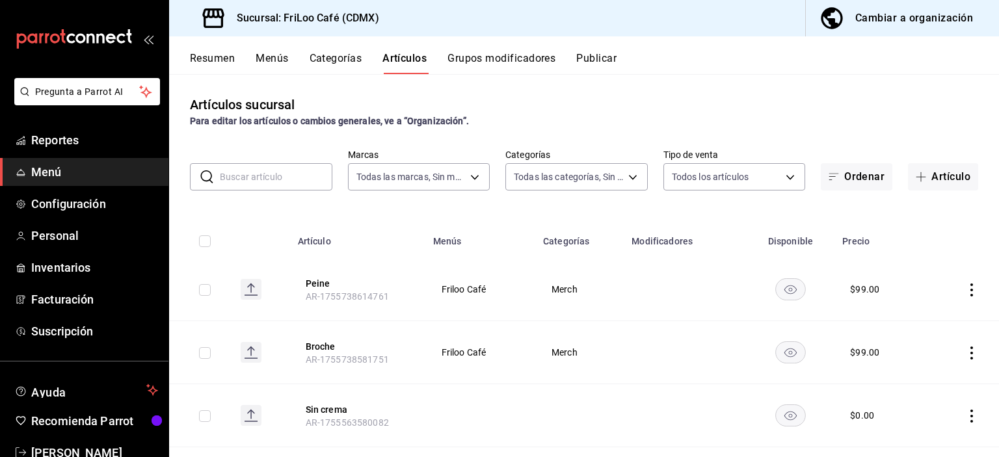
type input "2e7e67ed-5f2b-4130-9a84-70ff600273ad,dbe13013-e321-4a4b-a4f1-56a3aaec2584,08f8b…"
click at [250, 178] on input "text" at bounding box center [276, 177] width 112 height 26
type input "perr"
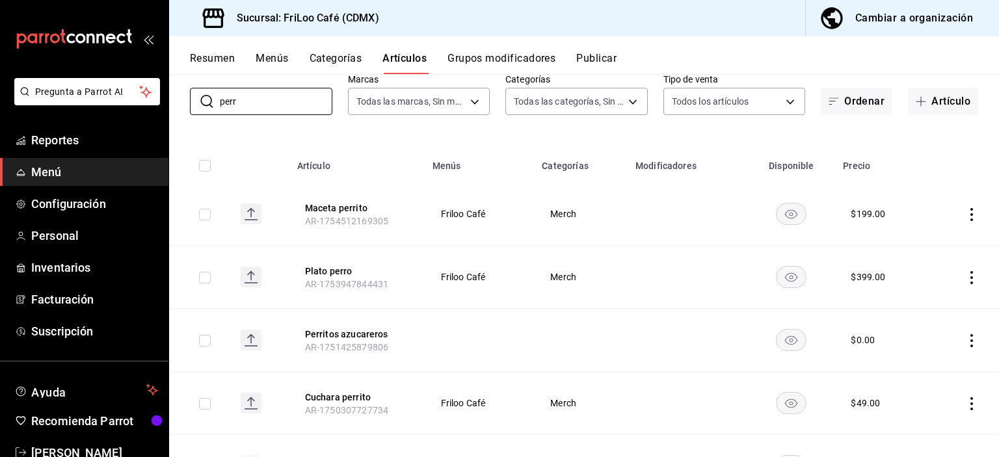
scroll to position [77, 0]
click at [358, 333] on button "Perritos azucareros" at bounding box center [357, 332] width 104 height 13
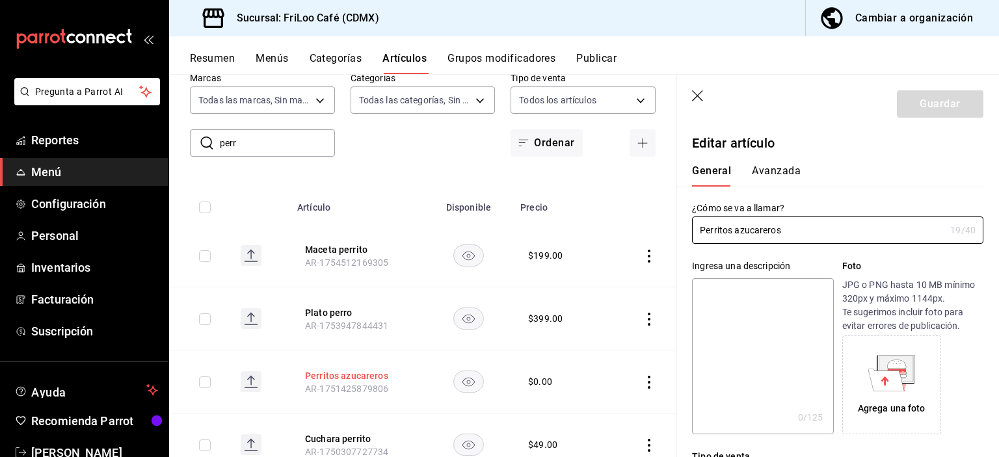
type input "$0.00"
click at [703, 97] on icon "button" at bounding box center [698, 96] width 13 height 13
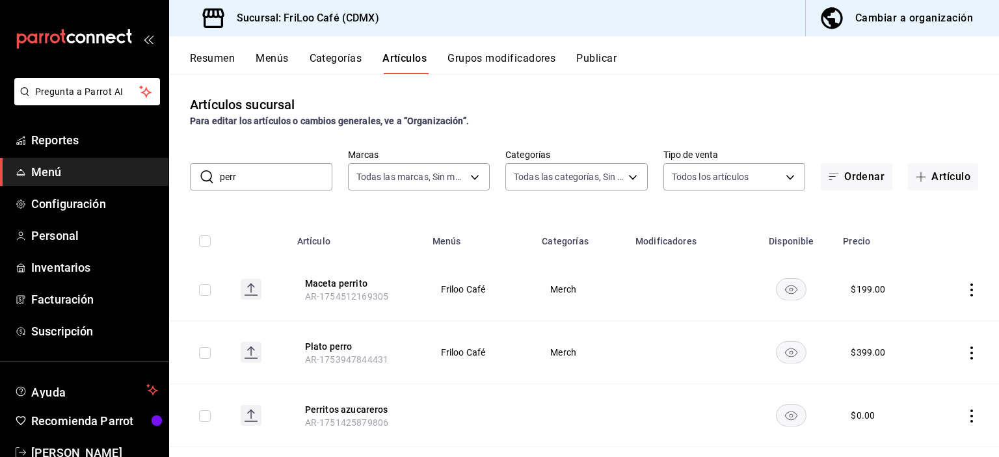
click at [267, 175] on input "perr" at bounding box center [276, 177] width 112 height 26
click at [345, 56] on button "Categorías" at bounding box center [335, 63] width 53 height 22
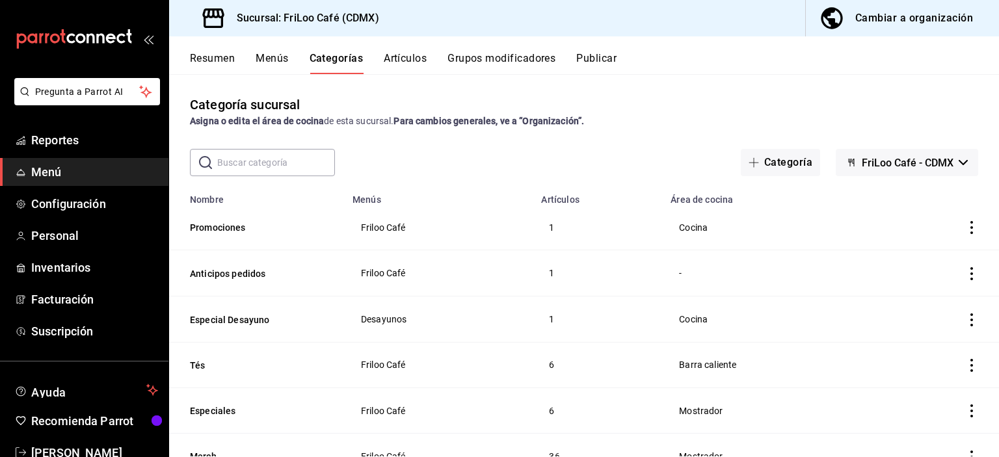
click at [484, 58] on button "Grupos modificadores" at bounding box center [501, 63] width 108 height 22
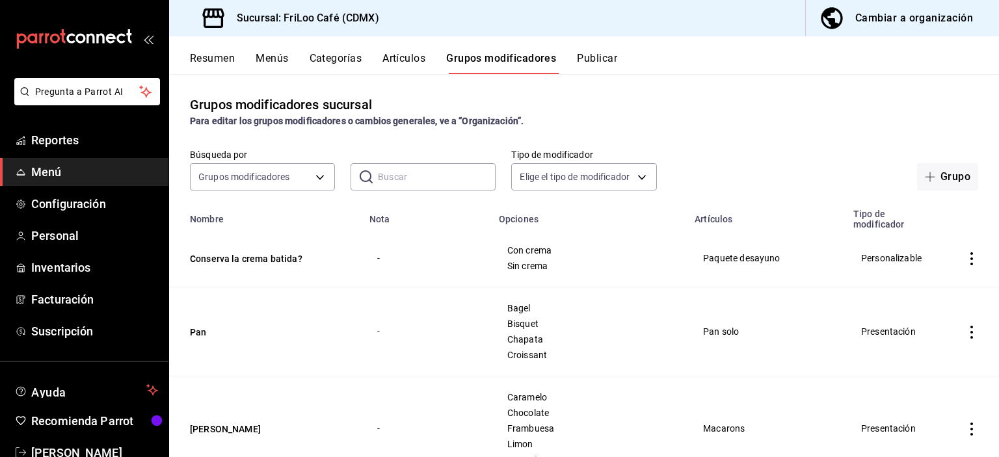
click at [396, 174] on input "text" at bounding box center [437, 177] width 118 height 26
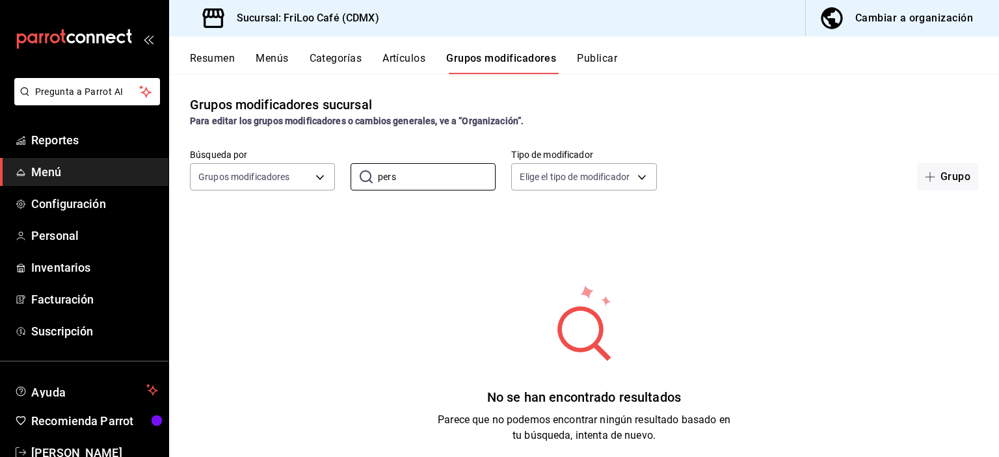
type input "pers"
click at [417, 47] on div "Resumen Menús Categorías Artículos Grupos modificadores Publicar" at bounding box center [584, 55] width 830 height 38
click at [414, 59] on button "Artículos" at bounding box center [403, 63] width 43 height 22
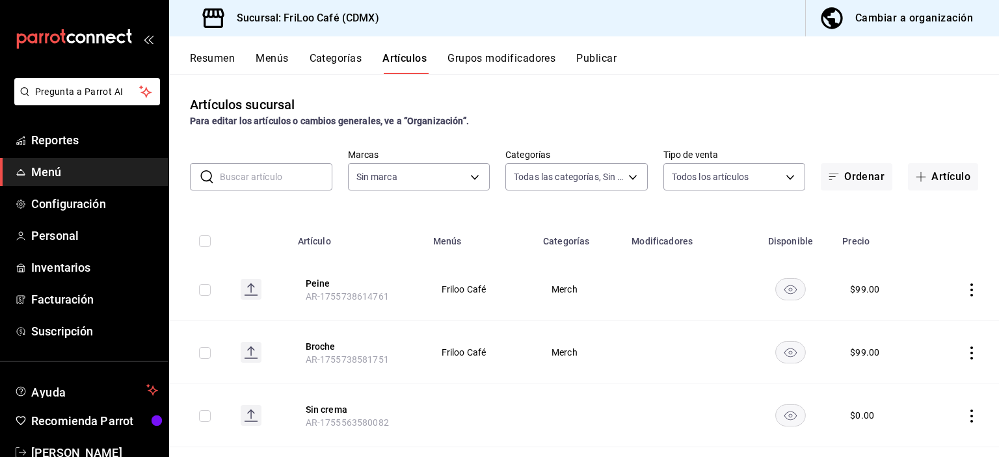
type input "2e7e67ed-5f2b-4130-9a84-70ff600273ad,dbe13013-e321-4a4b-a4f1-56a3aaec2584,08f8b…"
type input "e4bdba6b-3afc-4633-b0eb-b84fb118c14c"
click at [256, 187] on input "text" at bounding box center [276, 177] width 112 height 26
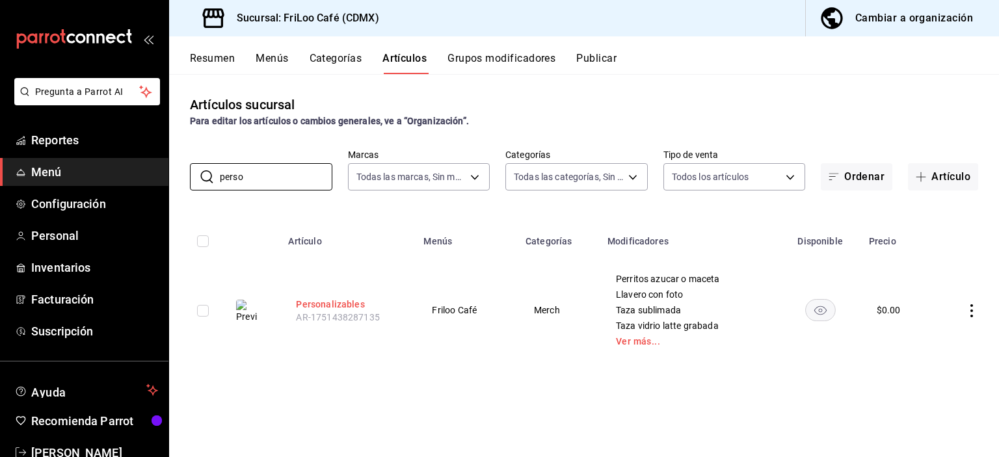
type input "perso"
click at [358, 303] on button "Personalizables" at bounding box center [348, 304] width 104 height 13
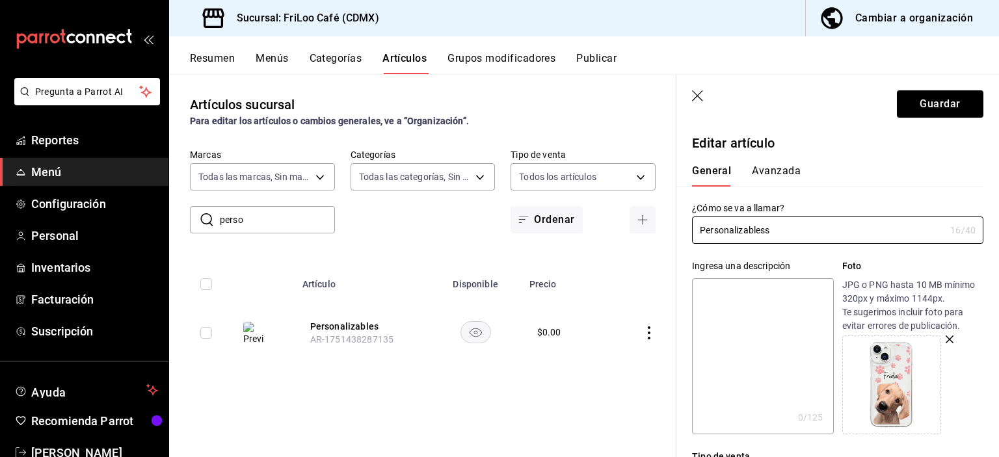
type input "Personalizables"
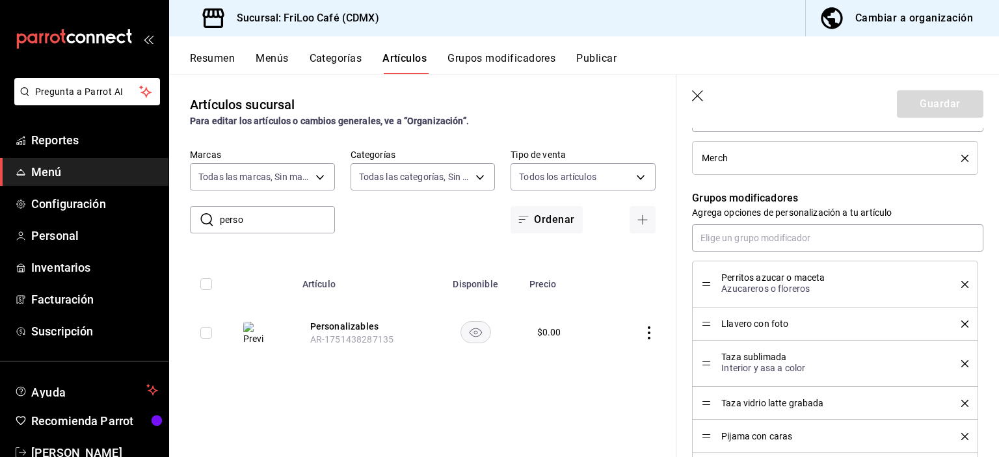
scroll to position [527, 0]
click at [700, 97] on icon "button" at bounding box center [698, 96] width 13 height 13
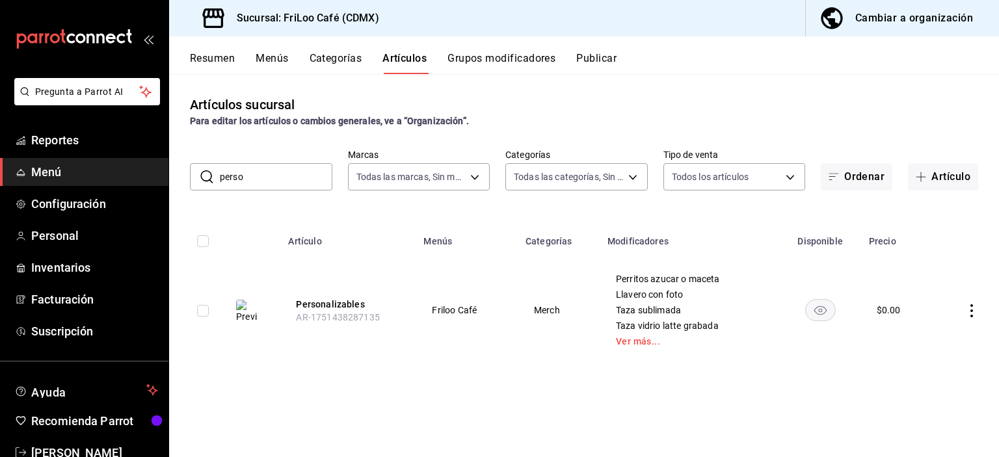
click at [496, 63] on button "Grupos modificadores" at bounding box center [501, 63] width 108 height 22
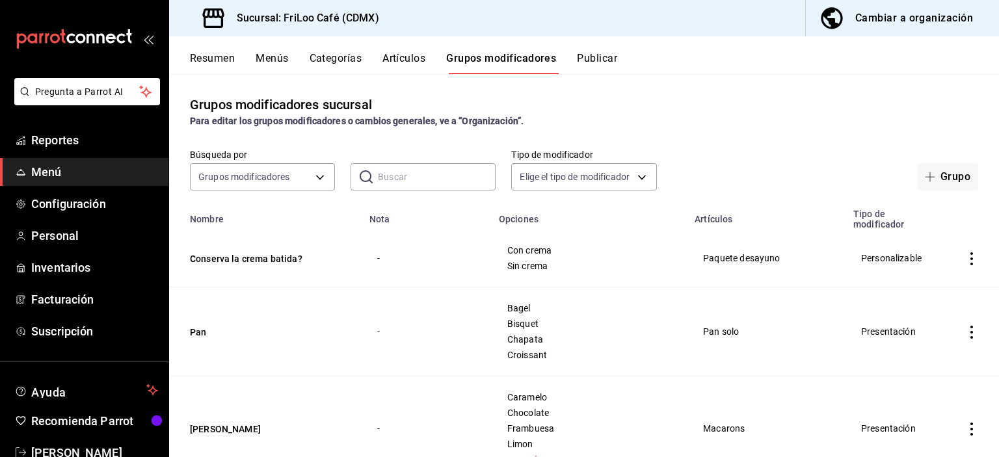
click at [387, 179] on input "text" at bounding box center [437, 177] width 118 height 26
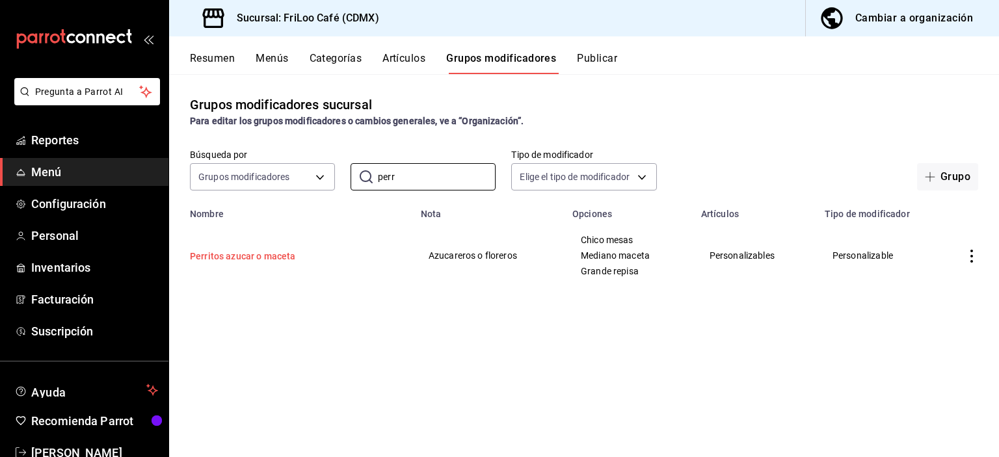
type input "perr"
click at [281, 262] on button "Perritos azucar o maceta" at bounding box center [268, 256] width 156 height 13
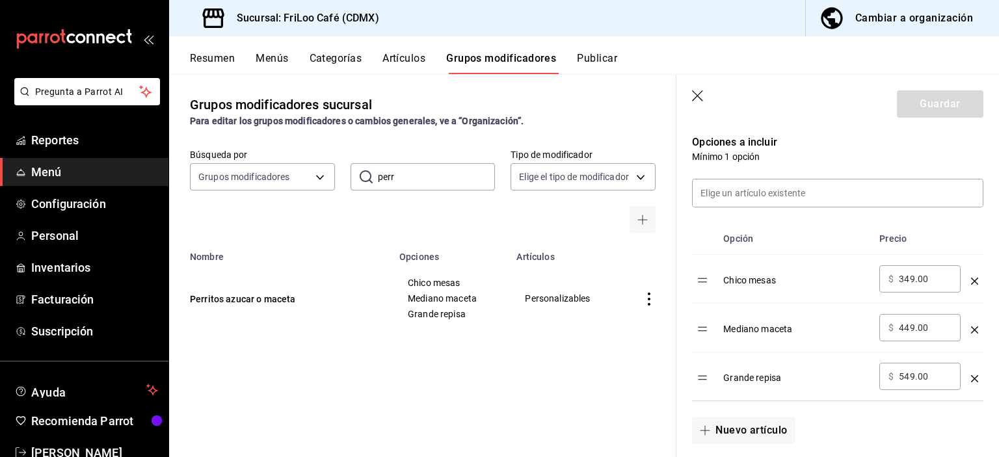
scroll to position [334, 0]
click at [66, 146] on span "Reportes" at bounding box center [94, 140] width 127 height 18
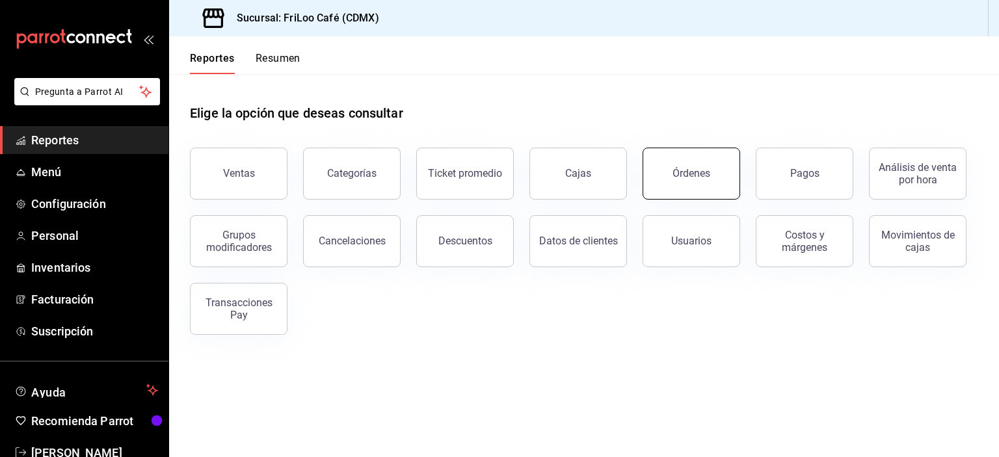
click at [697, 177] on div "Órdenes" at bounding box center [691, 173] width 38 height 12
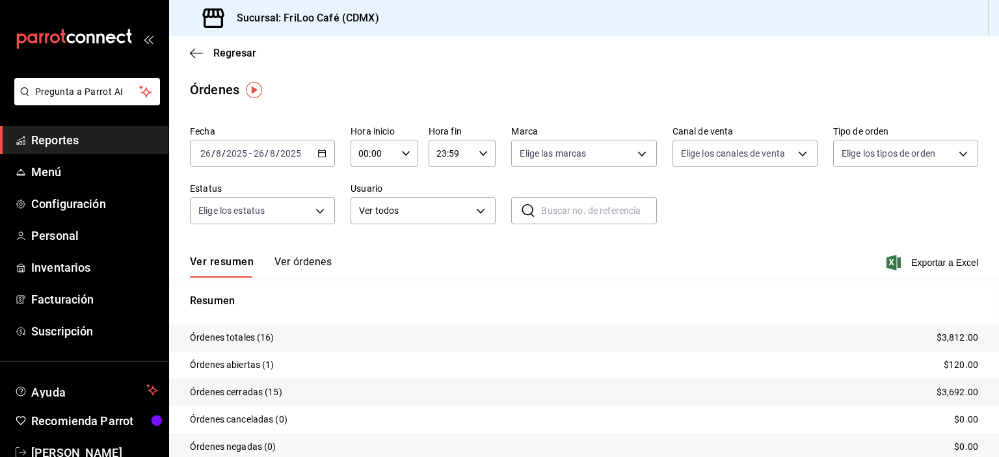
click at [317, 259] on button "Ver órdenes" at bounding box center [302, 266] width 57 height 22
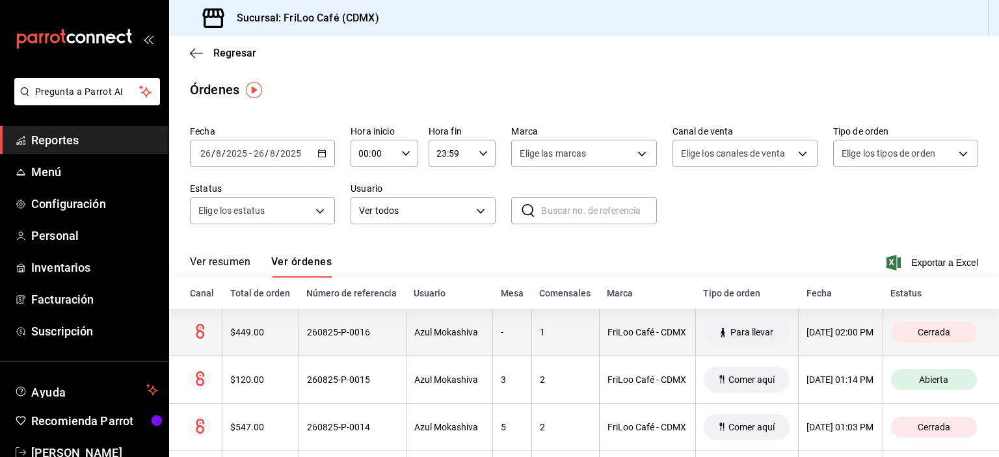
click at [249, 337] on div "$449.00" at bounding box center [260, 332] width 60 height 10
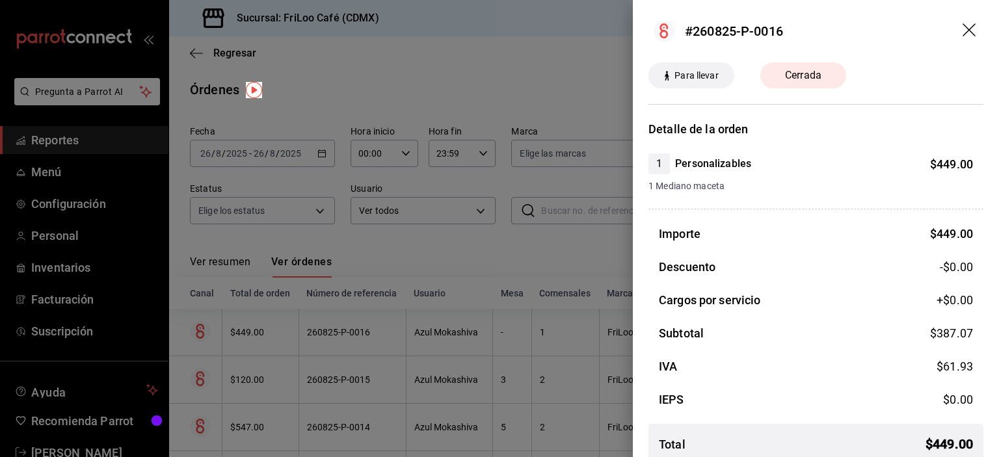
click at [594, 247] on div at bounding box center [499, 228] width 999 height 457
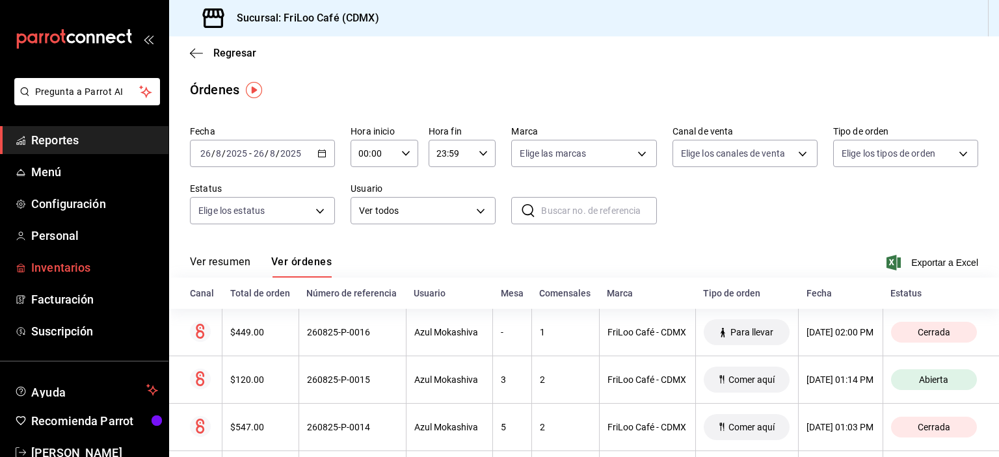
click at [80, 269] on span "Inventarios" at bounding box center [94, 268] width 127 height 18
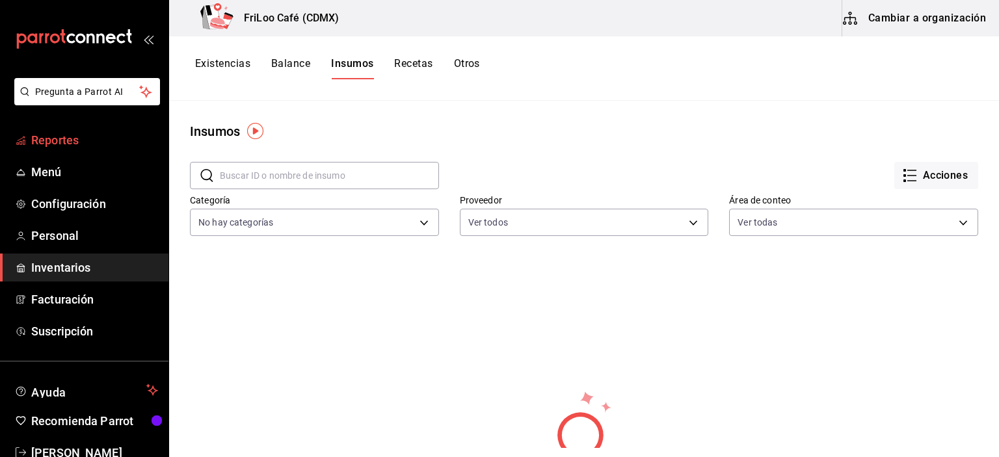
click at [60, 140] on span "Reportes" at bounding box center [94, 140] width 127 height 18
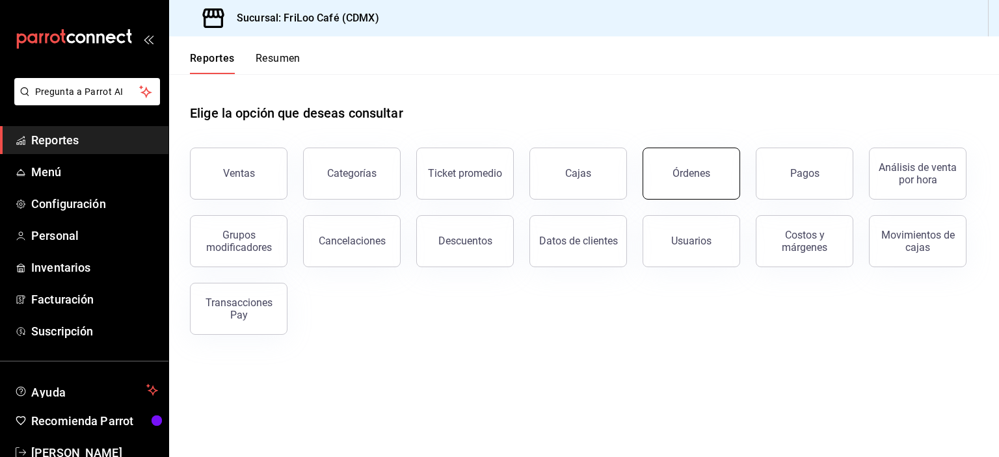
click at [672, 181] on button "Órdenes" at bounding box center [691, 174] width 98 height 52
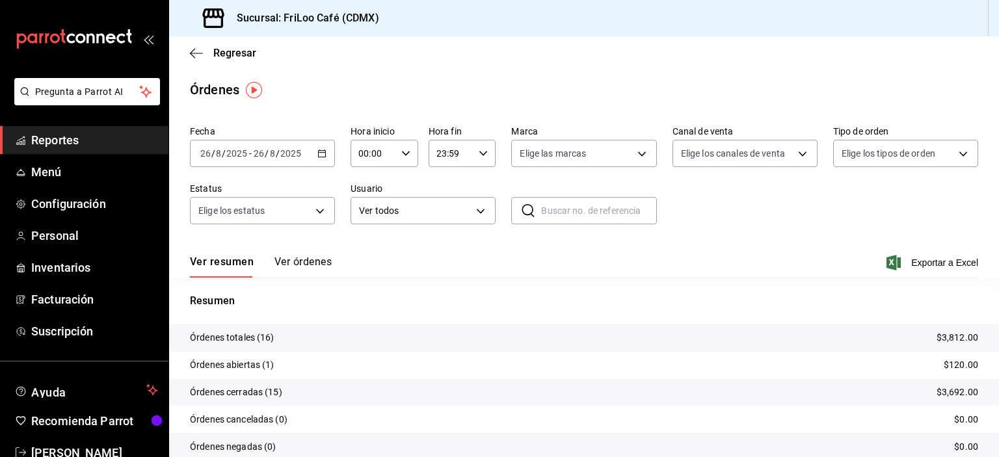
click at [300, 259] on button "Ver órdenes" at bounding box center [302, 266] width 57 height 22
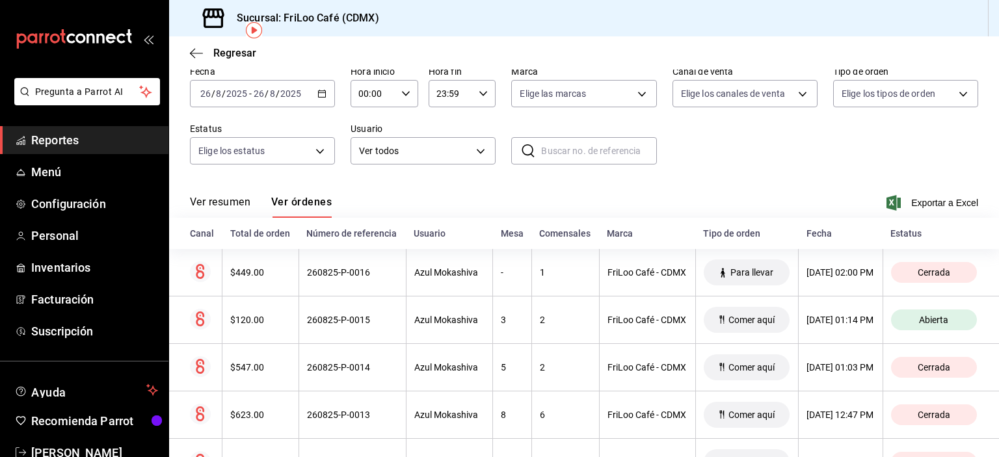
scroll to position [60, 0]
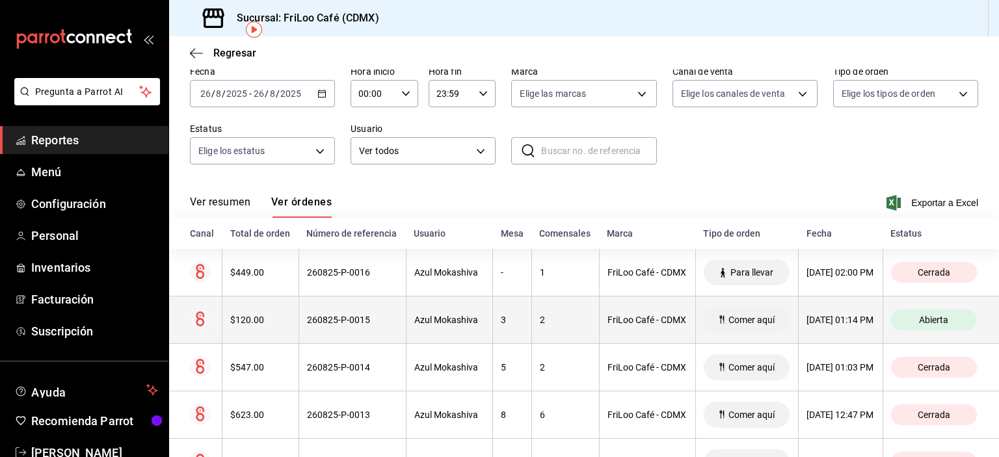
click at [244, 324] on th "$120.00" at bounding box center [260, 319] width 76 height 47
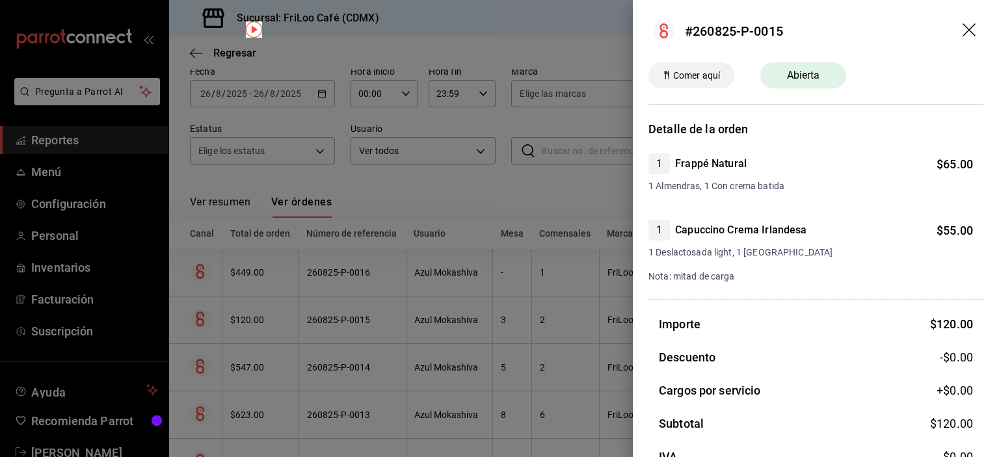
click at [557, 327] on div at bounding box center [499, 228] width 999 height 457
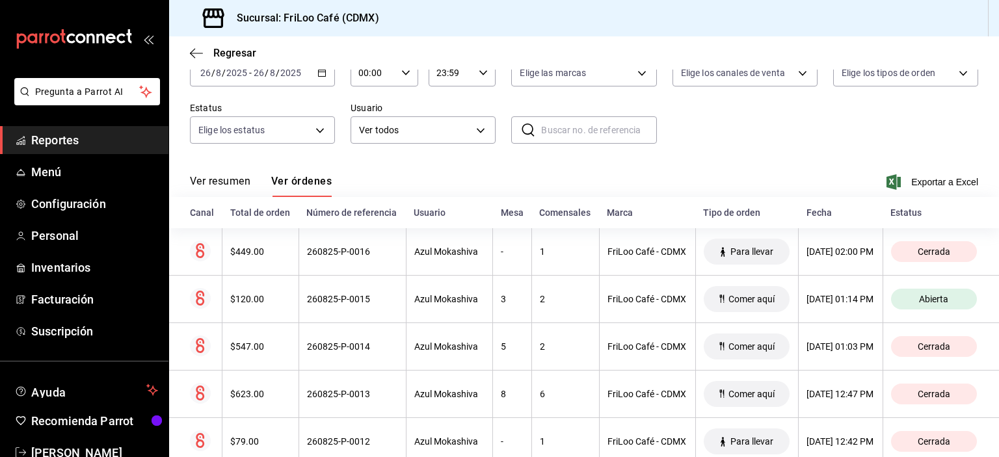
scroll to position [83, 0]
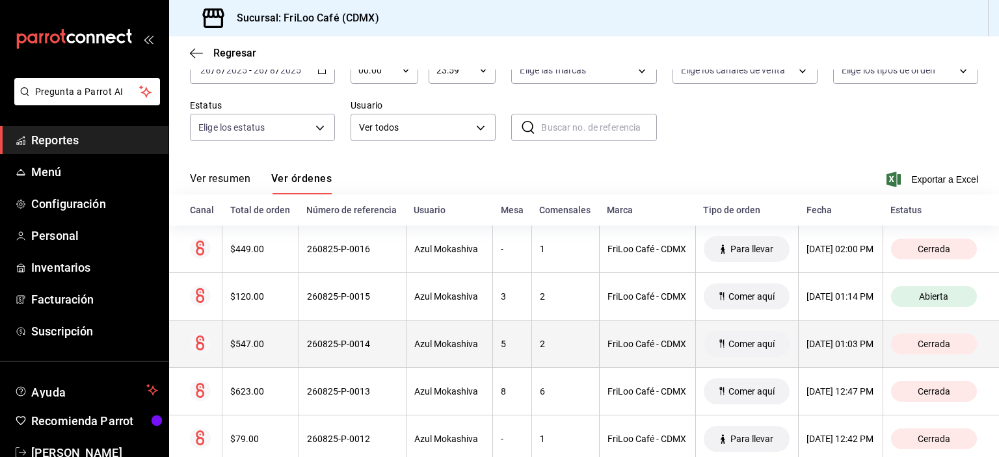
click at [252, 349] on div "$547.00" at bounding box center [260, 344] width 60 height 10
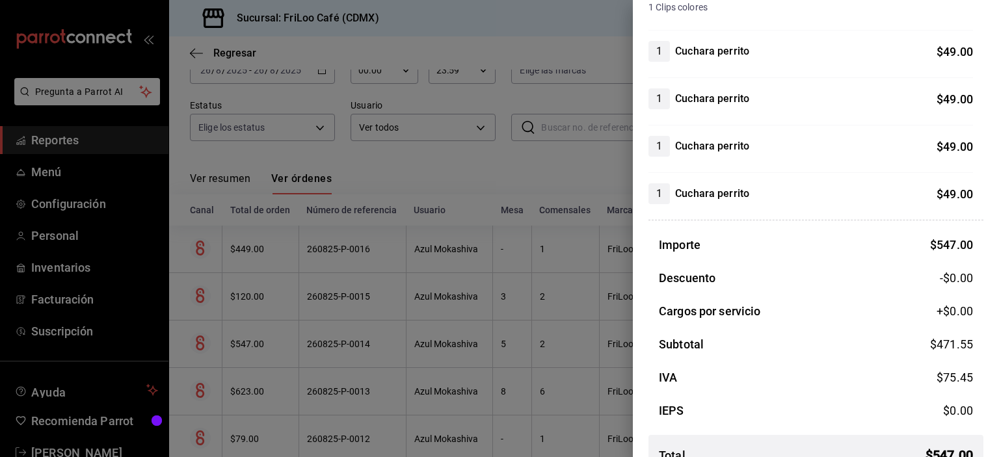
scroll to position [475, 0]
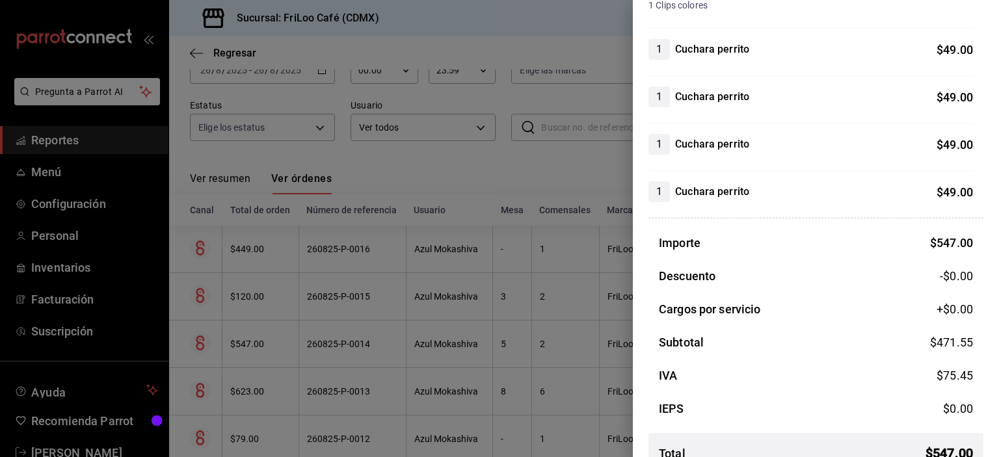
click at [534, 283] on div at bounding box center [499, 228] width 999 height 457
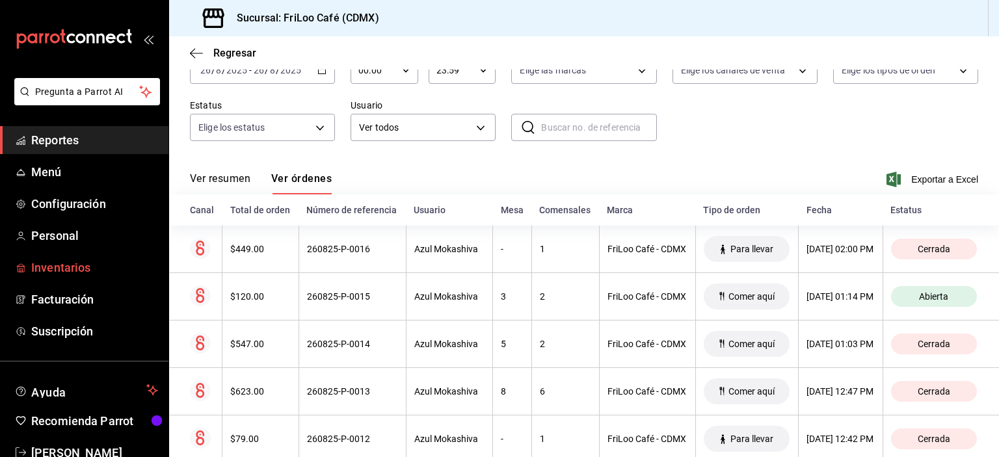
click at [60, 268] on span "Inventarios" at bounding box center [94, 268] width 127 height 18
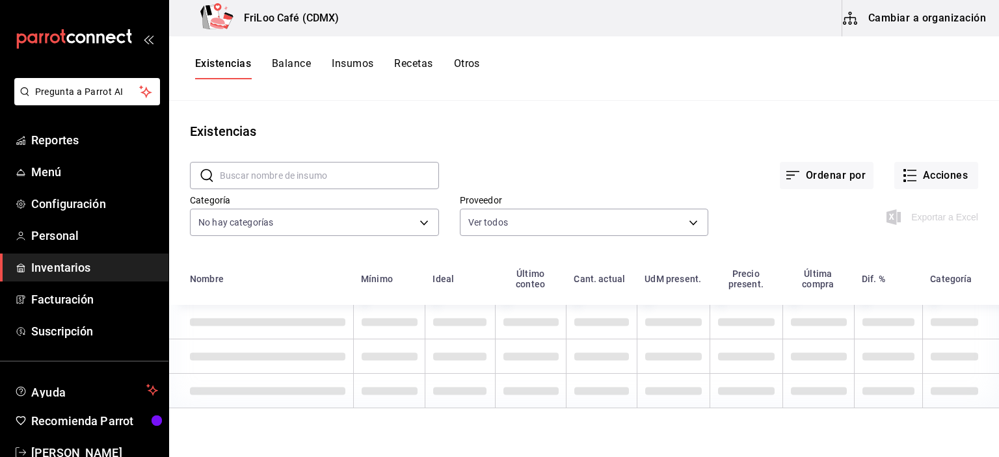
click at [896, 21] on button "Cambiar a organización" at bounding box center [915, 18] width 146 height 36
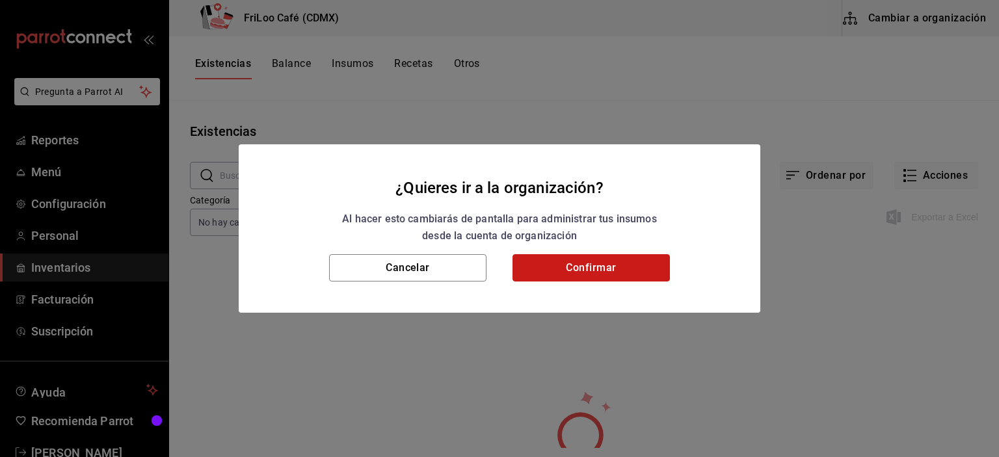
click at [587, 270] on button "Confirmar" at bounding box center [590, 267] width 157 height 27
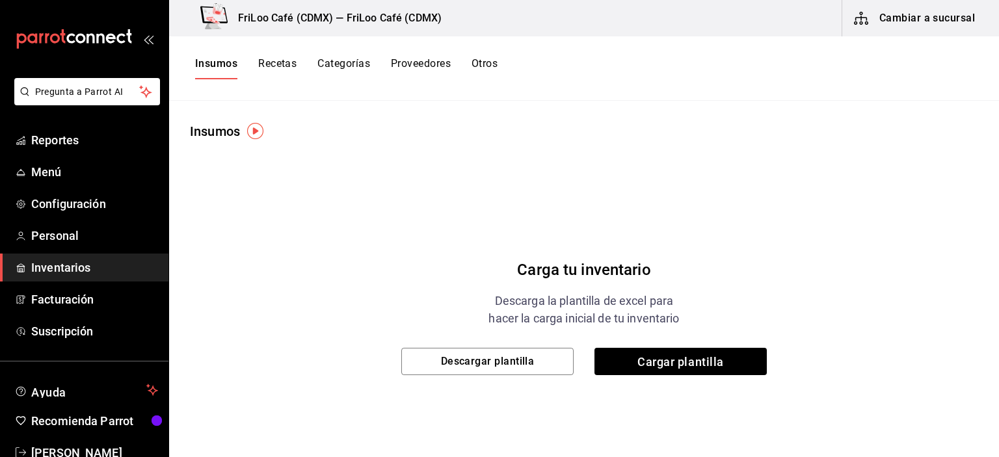
click at [414, 60] on button "Proveedores" at bounding box center [421, 68] width 60 height 22
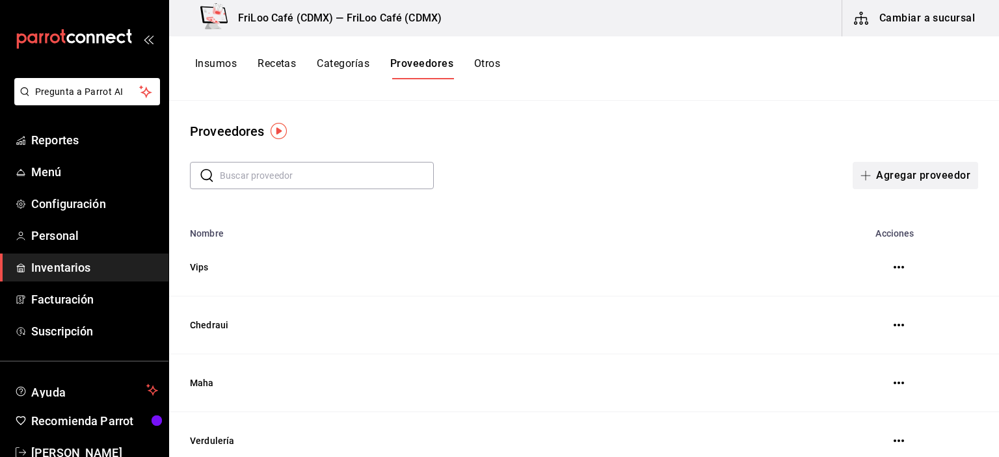
click at [884, 174] on button "Agregar proveedor" at bounding box center [914, 175] width 125 height 27
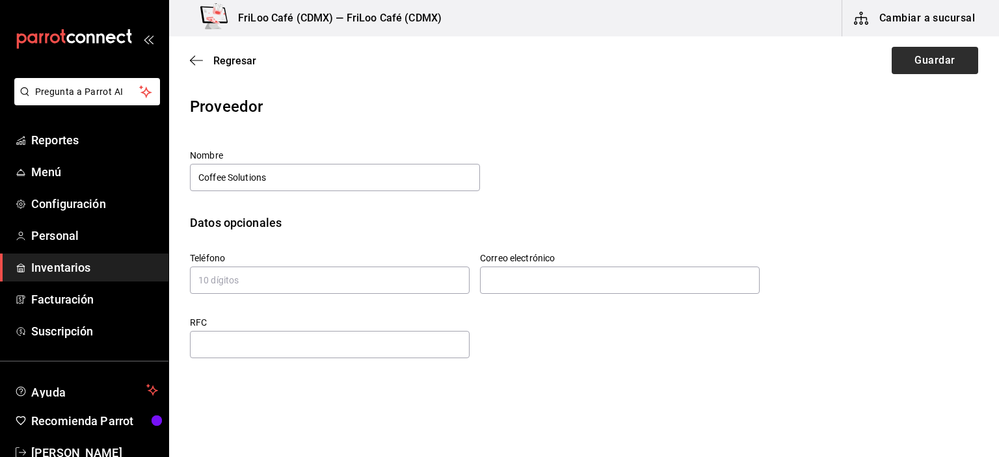
type input "Coffee Solutions"
click at [913, 57] on button "Guardar" at bounding box center [934, 60] width 86 height 27
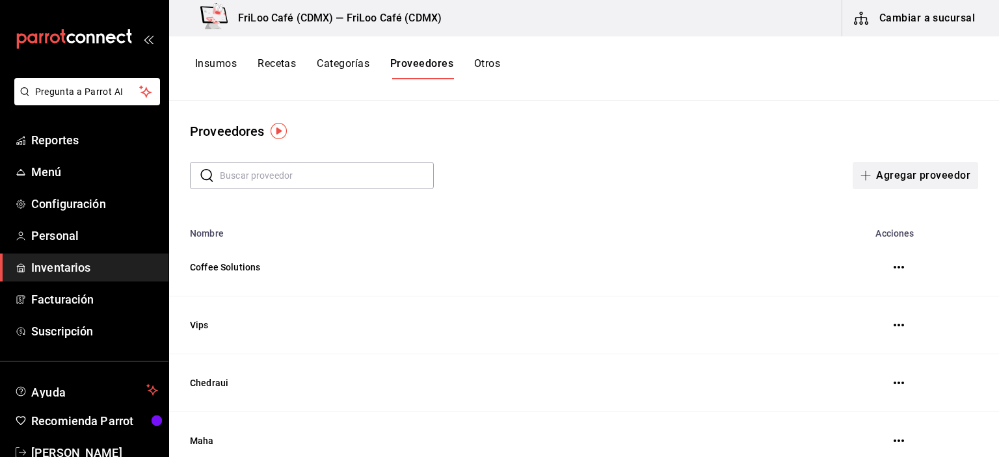
click at [861, 170] on icon "button" at bounding box center [865, 175] width 10 height 10
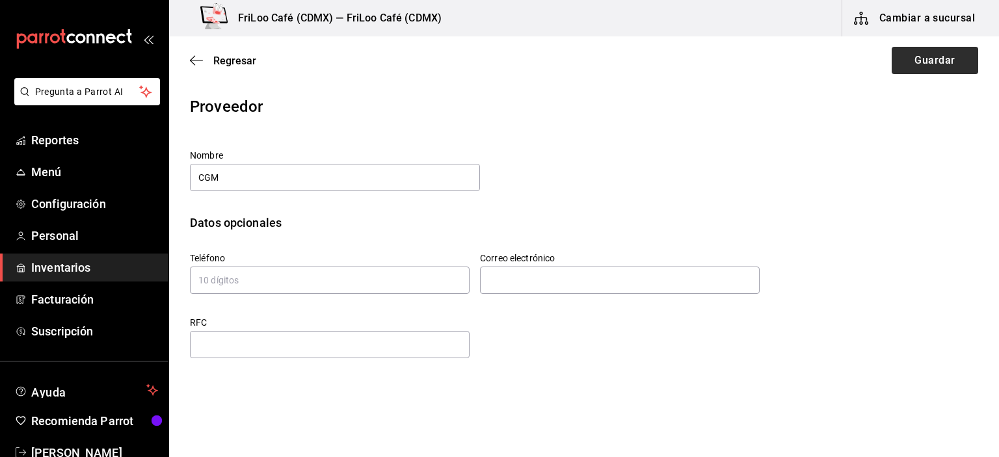
type input "CGM"
click at [911, 62] on button "Guardar" at bounding box center [934, 60] width 86 height 27
